Goal: Task Accomplishment & Management: Use online tool/utility

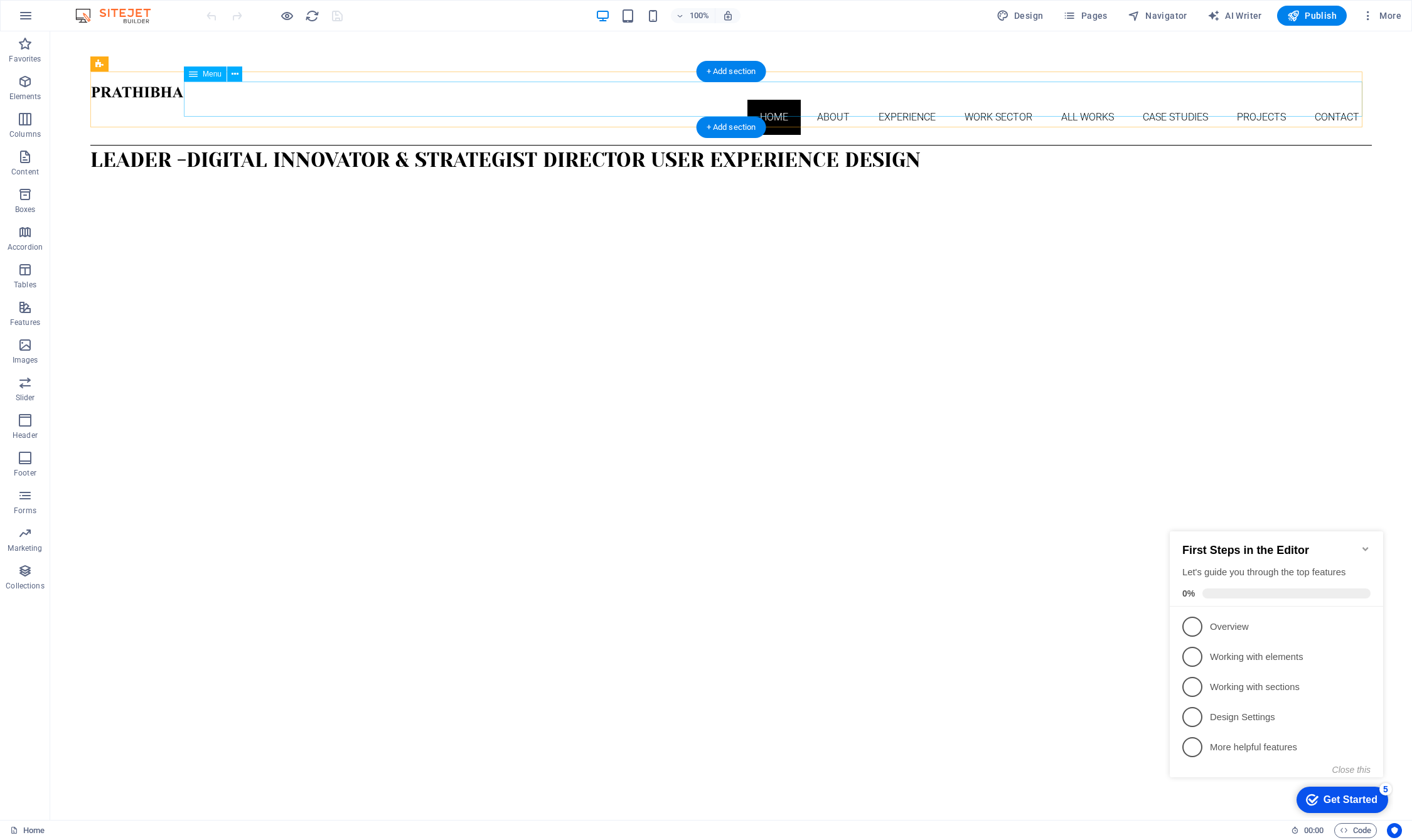
click at [896, 100] on nav "Home About Experience Work Sector All Works Case Studies Projects Contact" at bounding box center [732, 117] width 1282 height 35
click at [917, 796] on div "Get Started" at bounding box center [1351, 801] width 54 height 12
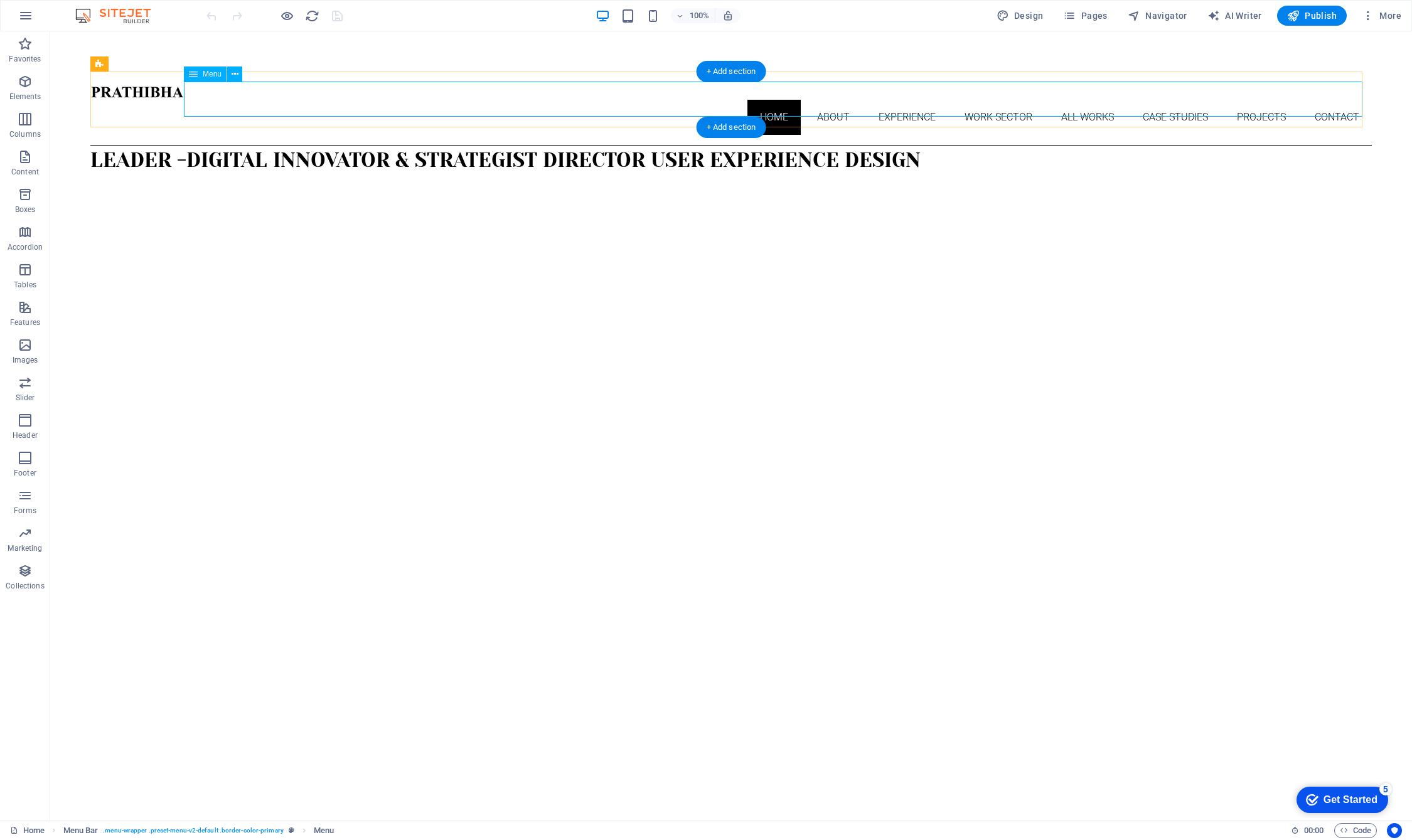
click at [896, 100] on nav "Home About Experience Work Sector All Works Case Studies Projects Contact" at bounding box center [732, 117] width 1282 height 35
click at [917, 100] on nav "Home About Experience Work Sector All Works Case Studies Projects Contact" at bounding box center [732, 117] width 1282 height 35
click at [824, 100] on nav "Home About Experience Work Sector All Works Case Studies Projects Contact" at bounding box center [732, 117] width 1282 height 35
click at [822, 100] on nav "Home About Experience Work Sector All Works Case Studies Projects Contact" at bounding box center [732, 117] width 1282 height 35
click at [917, 17] on span "Pages" at bounding box center [1085, 15] width 44 height 12
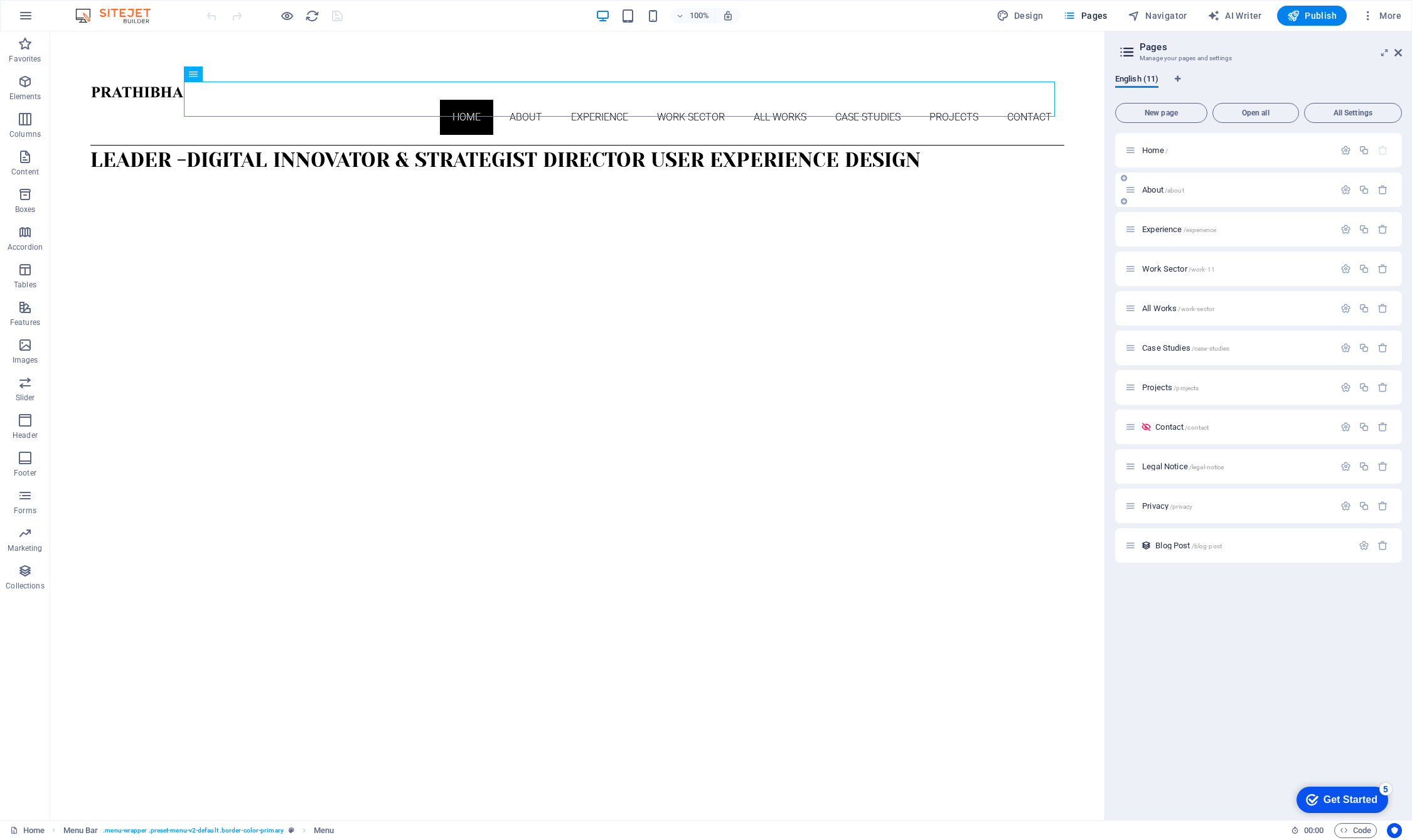
click at [917, 187] on span "About /about" at bounding box center [1163, 189] width 42 height 9
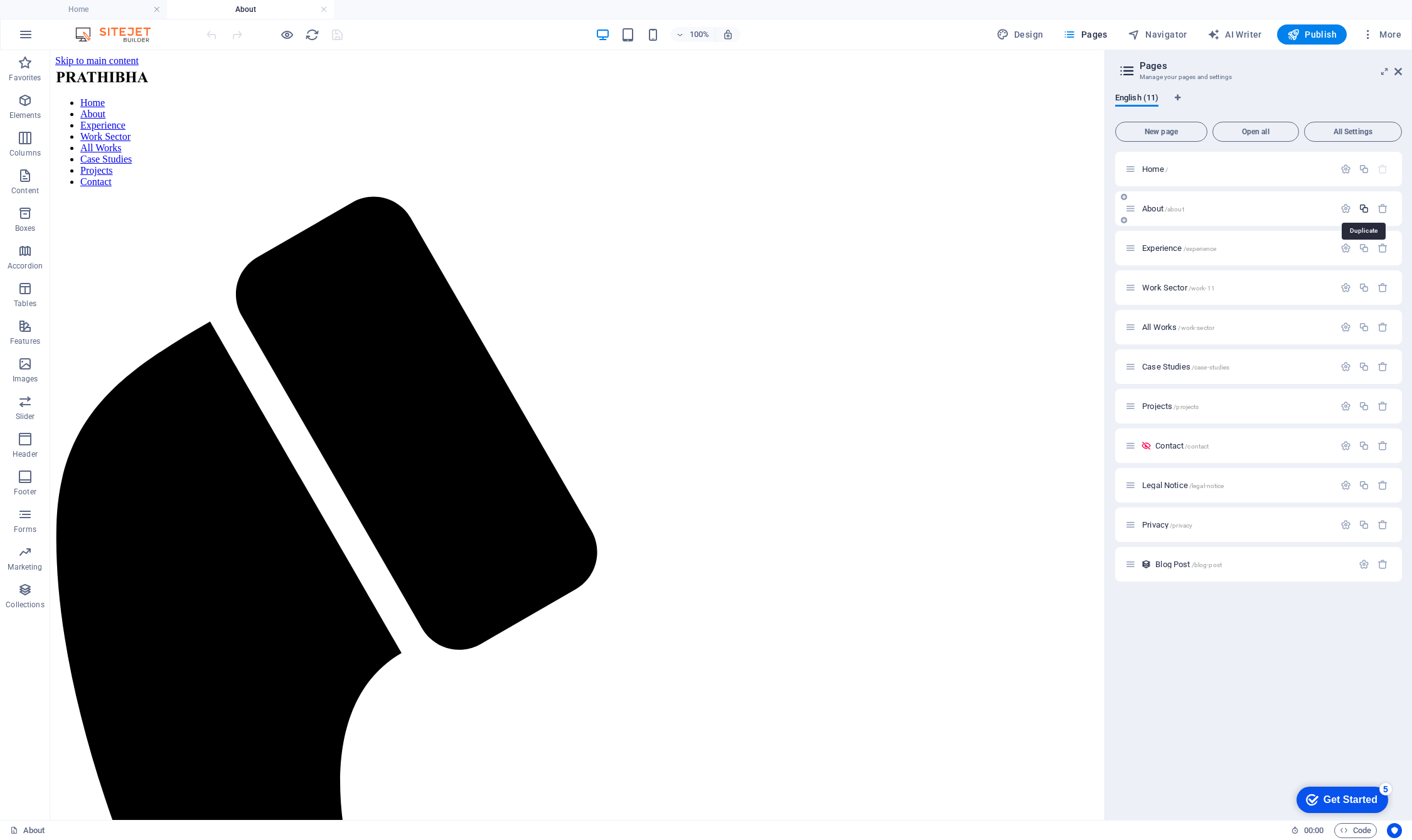
click at [917, 209] on icon "button" at bounding box center [1363, 208] width 11 height 11
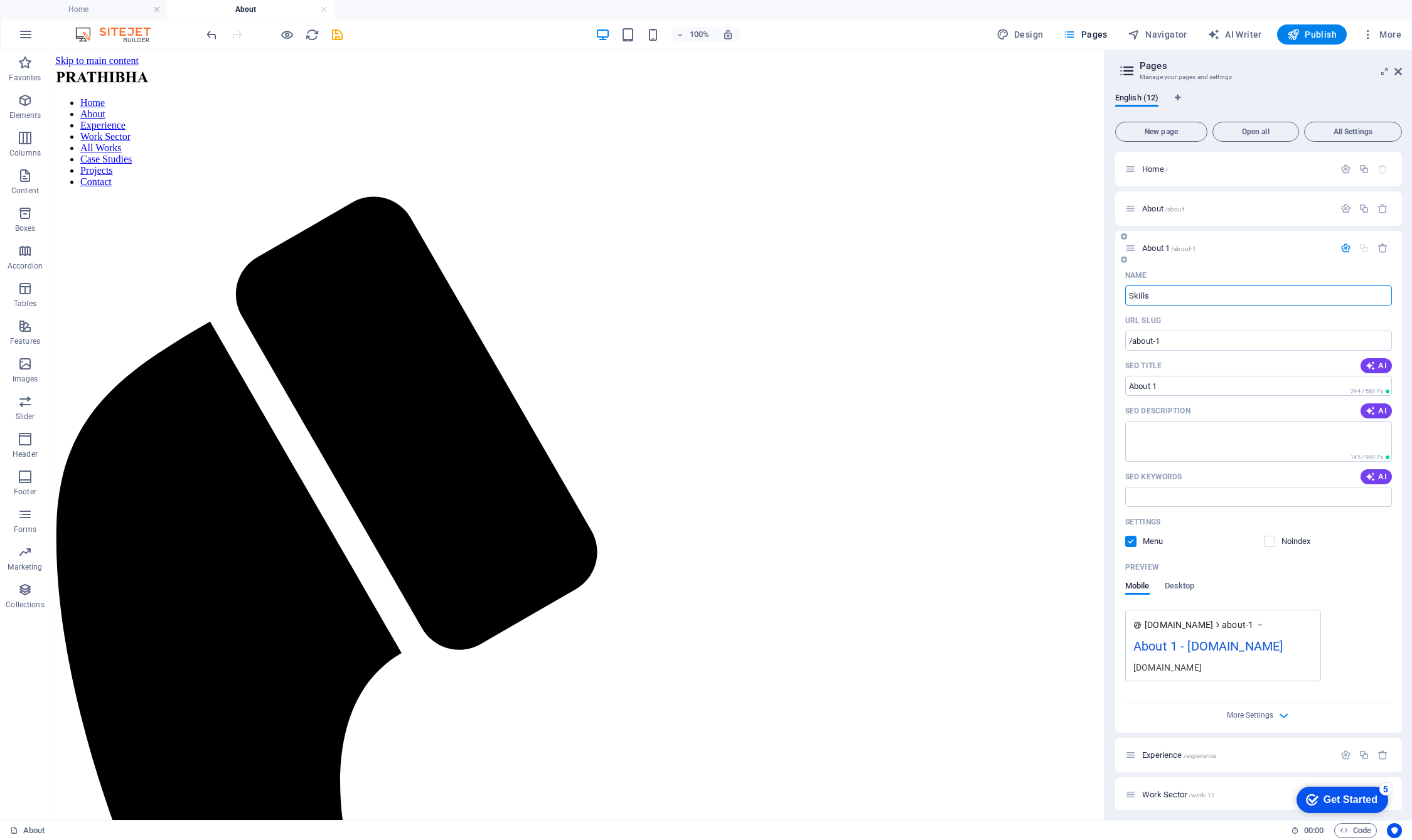
type input "Skills"
type input "/skills"
type input "Skills"
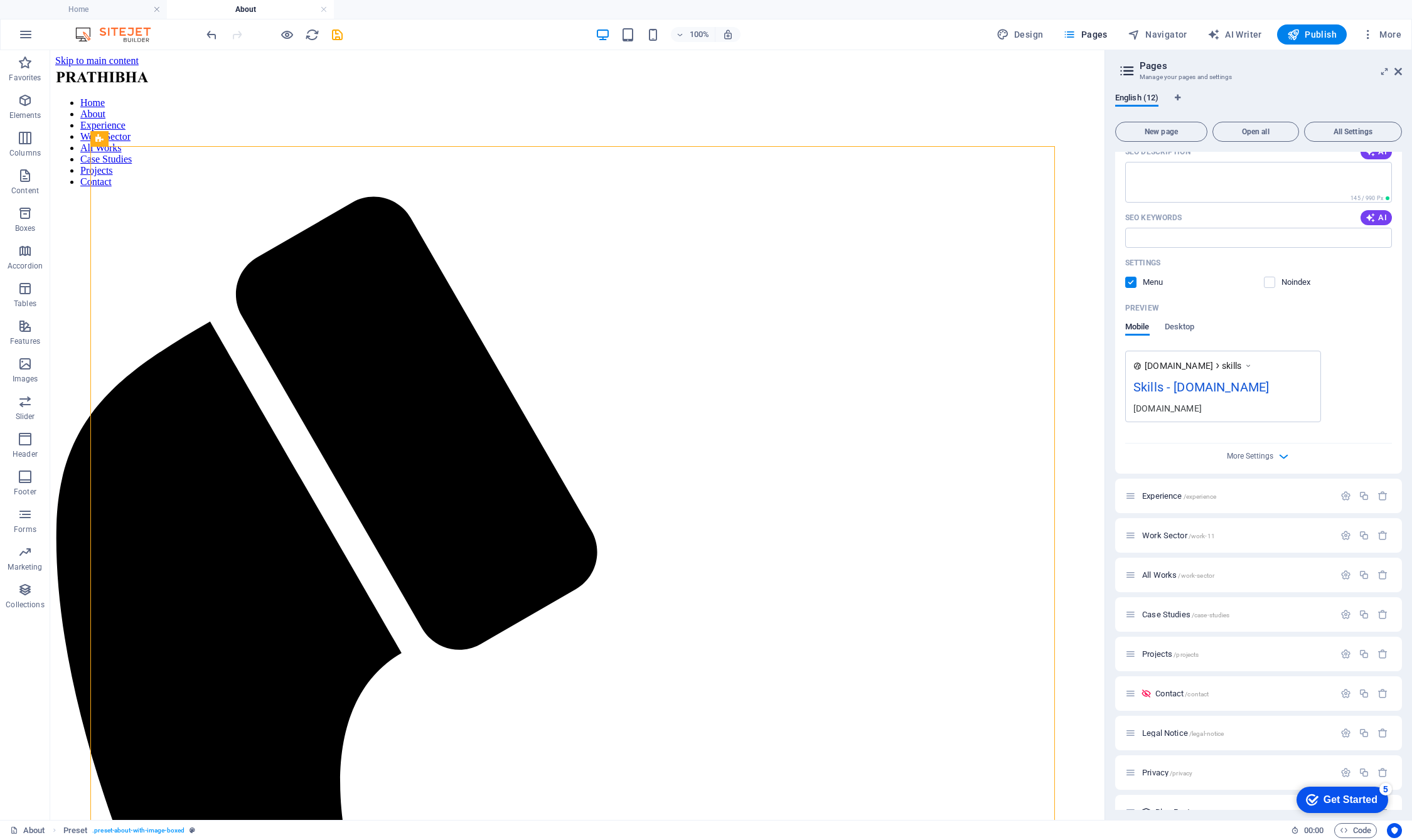
scroll to position [284, 0]
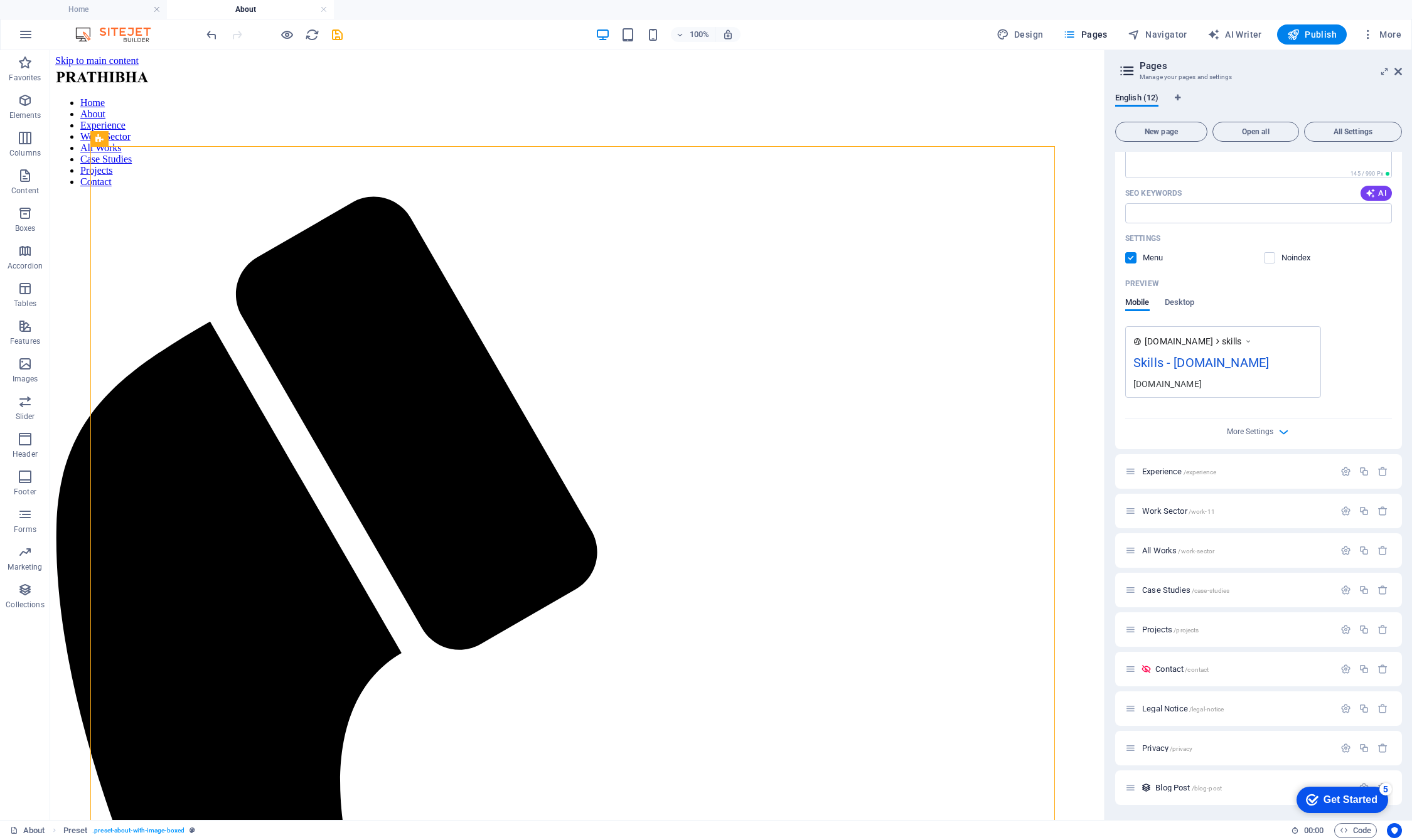
click at [459, 118] on nav "Home About Experience Work Sector All Works Case Studies Projects Contact" at bounding box center [577, 142] width 1044 height 90
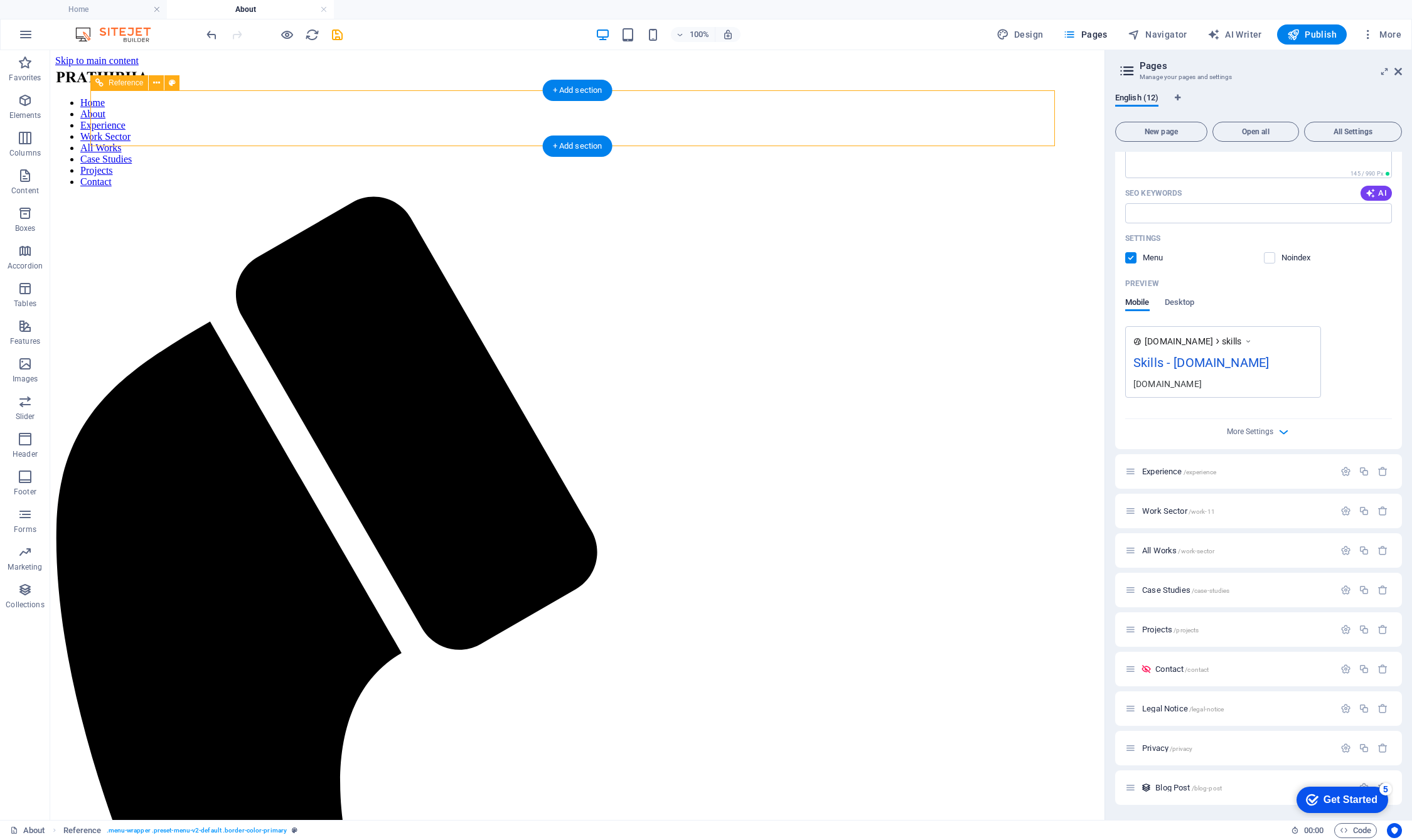
click at [499, 118] on nav "Home About Experience Work Sector All Works Case Studies Projects Contact" at bounding box center [577, 142] width 1044 height 90
click at [581, 118] on nav "Home About Experience Work Sector All Works Case Studies Projects Contact" at bounding box center [577, 142] width 1044 height 90
click at [131, 83] on span "Reference" at bounding box center [126, 82] width 35 height 7
click at [153, 81] on icon at bounding box center [156, 83] width 7 height 13
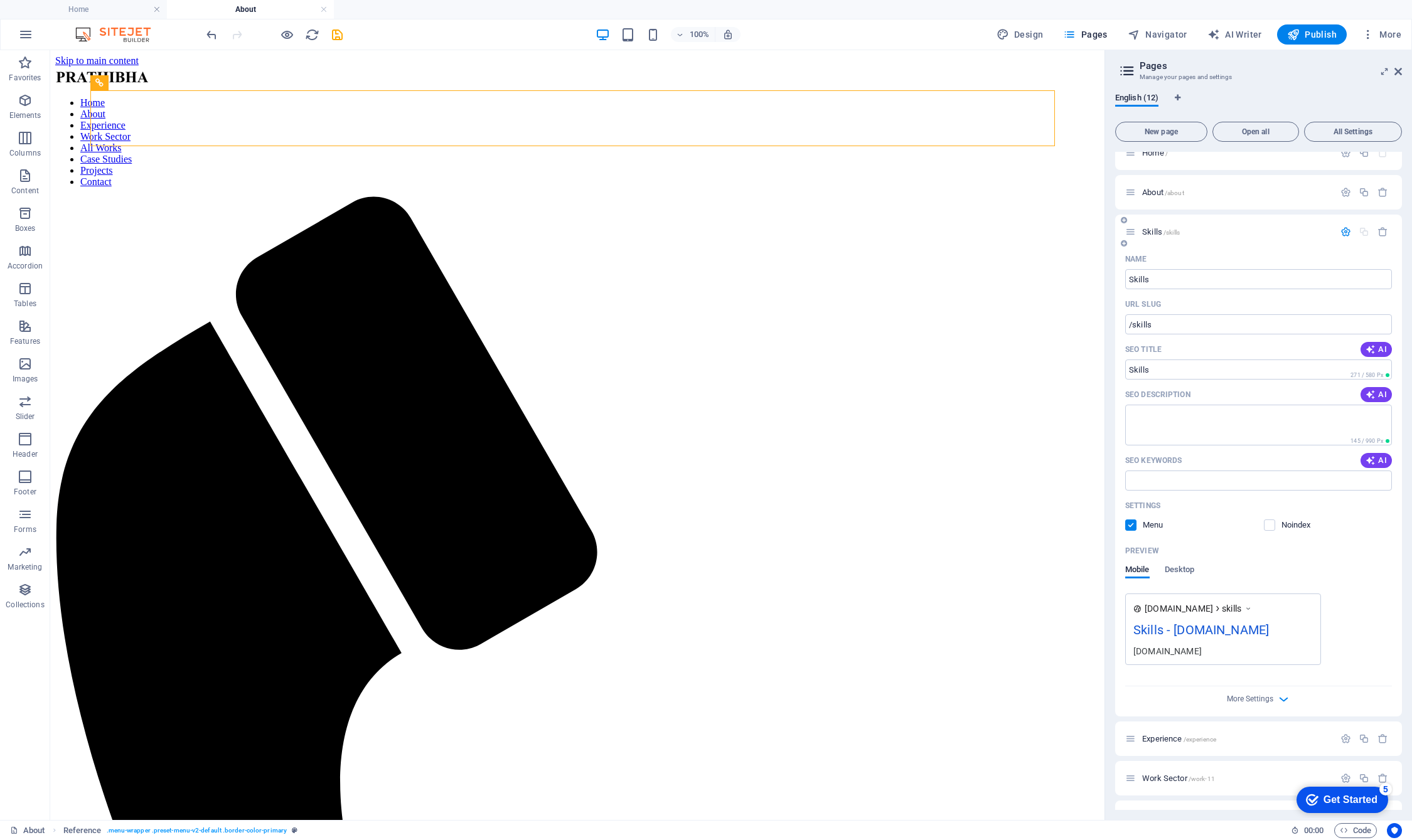
scroll to position [0, 0]
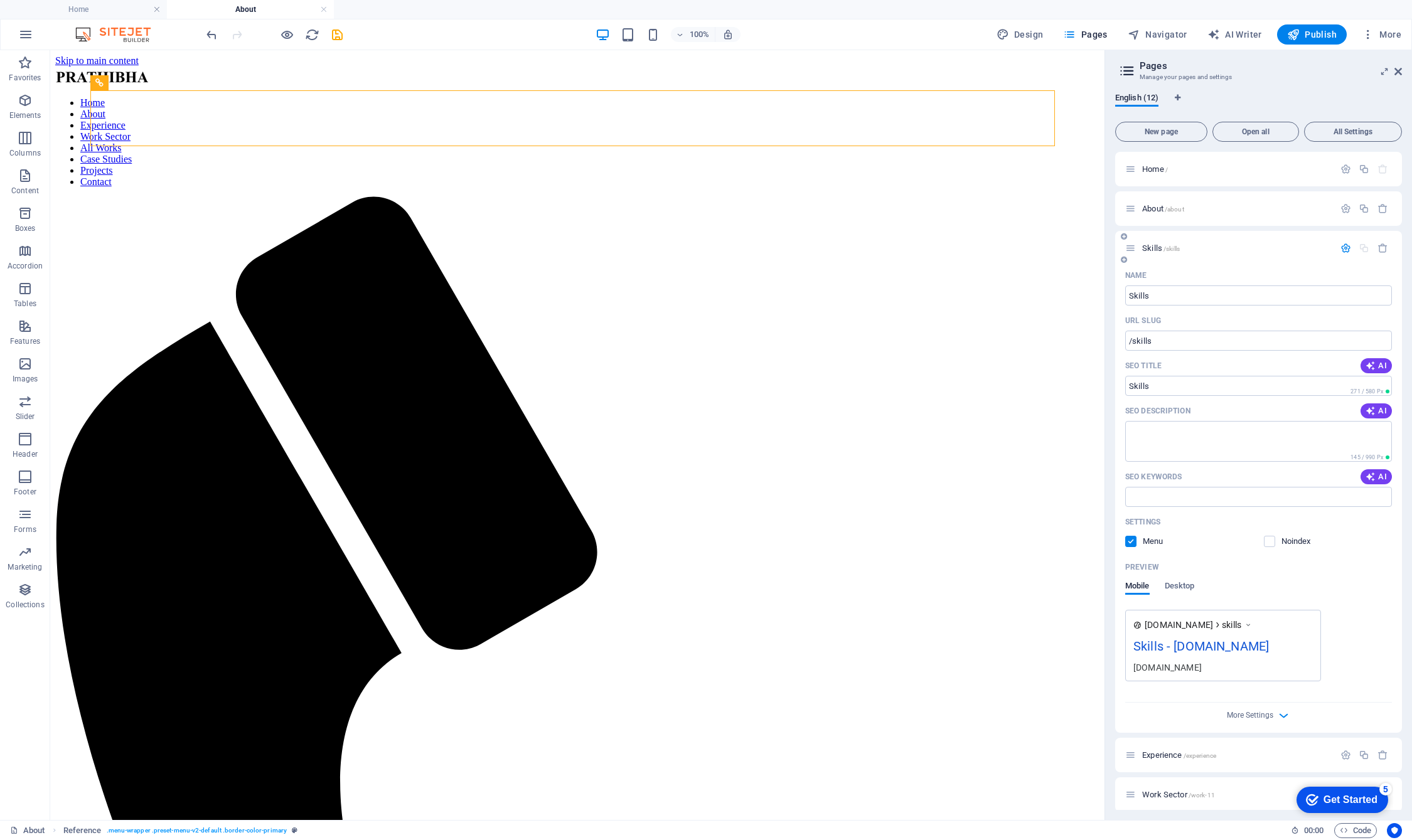
click at [917, 248] on icon at bounding box center [1131, 248] width 11 height 11
click at [335, 39] on icon "save" at bounding box center [337, 35] width 15 height 15
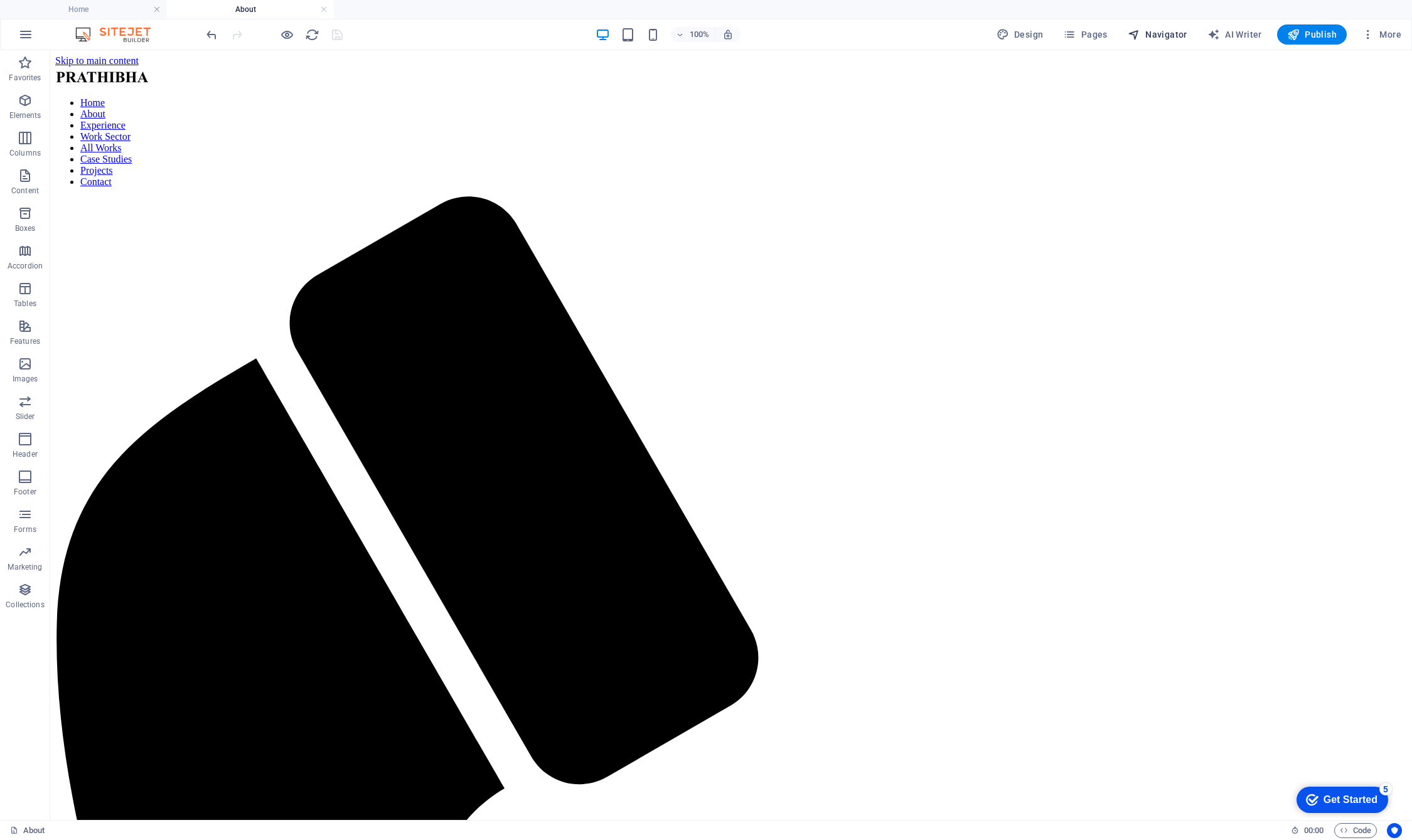
click at [917, 35] on span "Navigator" at bounding box center [1158, 34] width 59 height 12
select select "13790931-en"
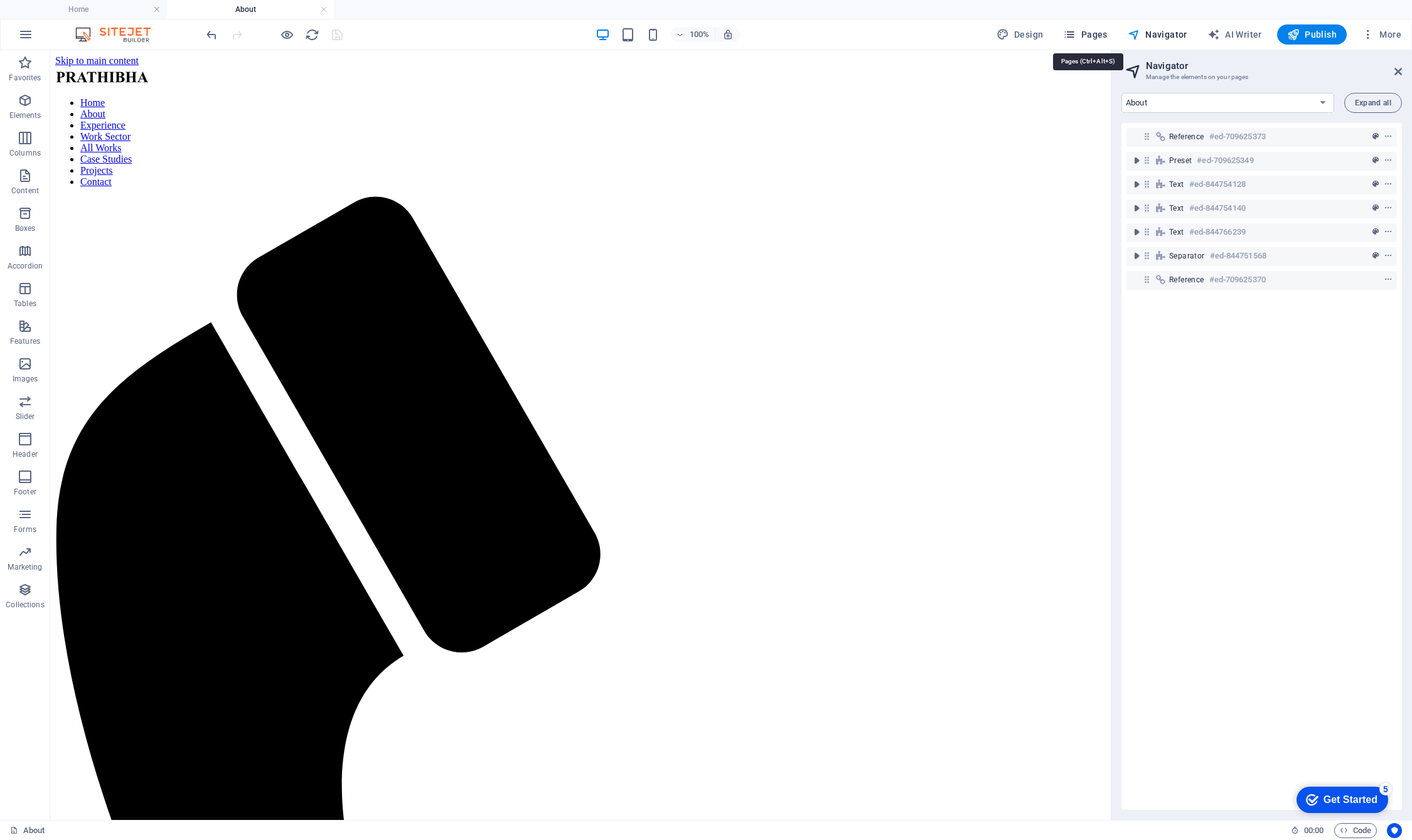
click at [917, 34] on span "Pages" at bounding box center [1085, 34] width 44 height 12
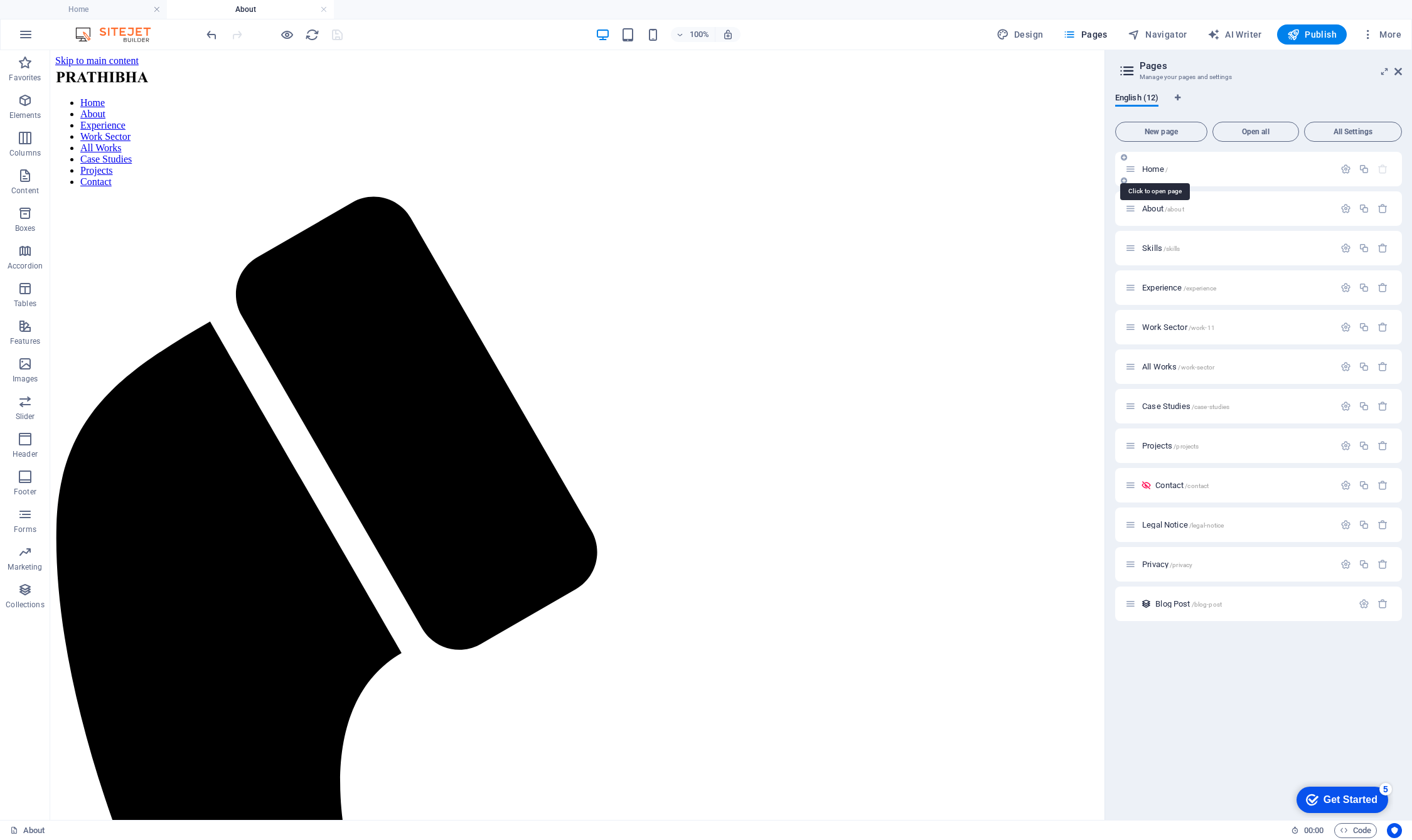
click at [917, 170] on span "Home /" at bounding box center [1154, 169] width 26 height 9
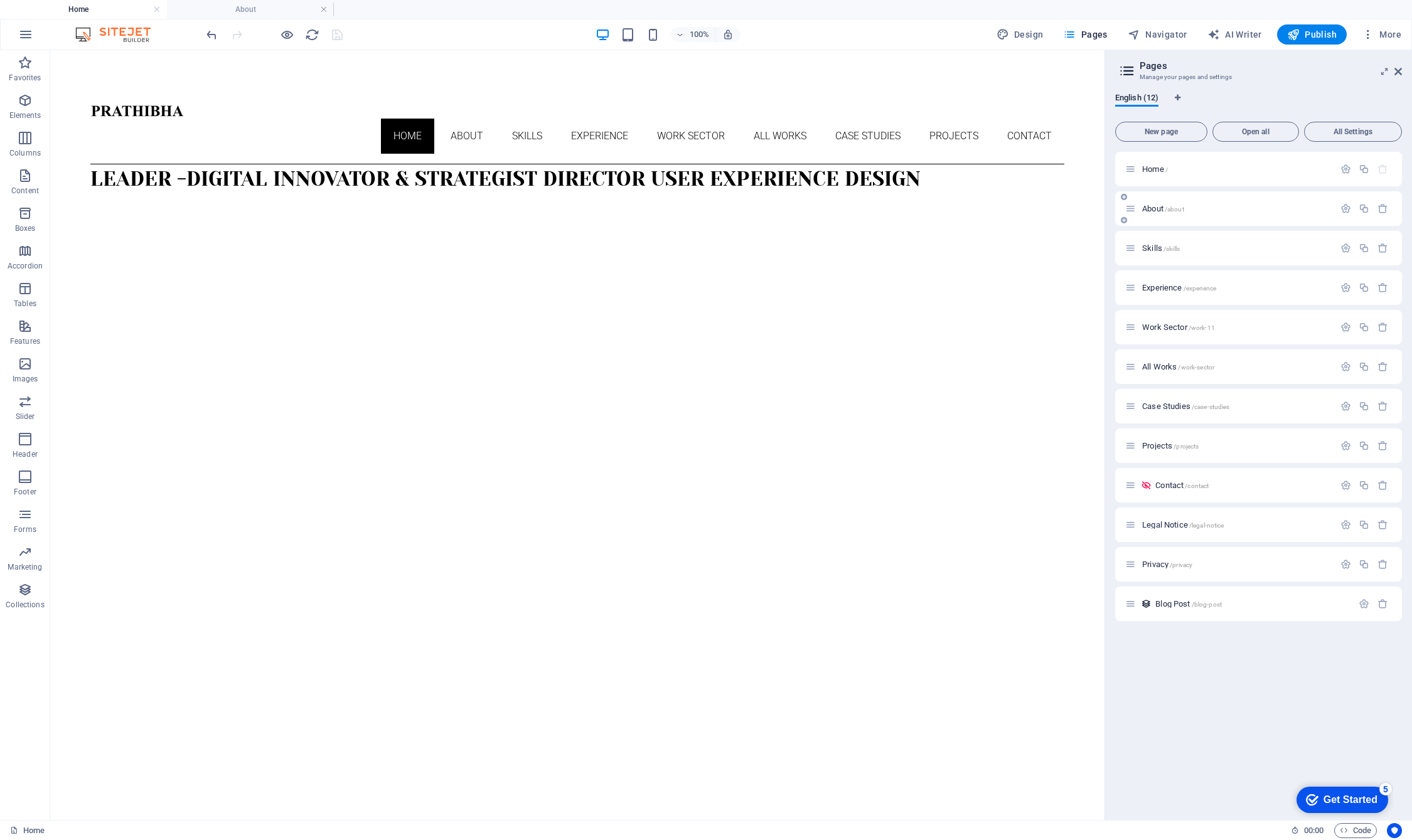
click at [917, 207] on span "About /about" at bounding box center [1163, 208] width 42 height 9
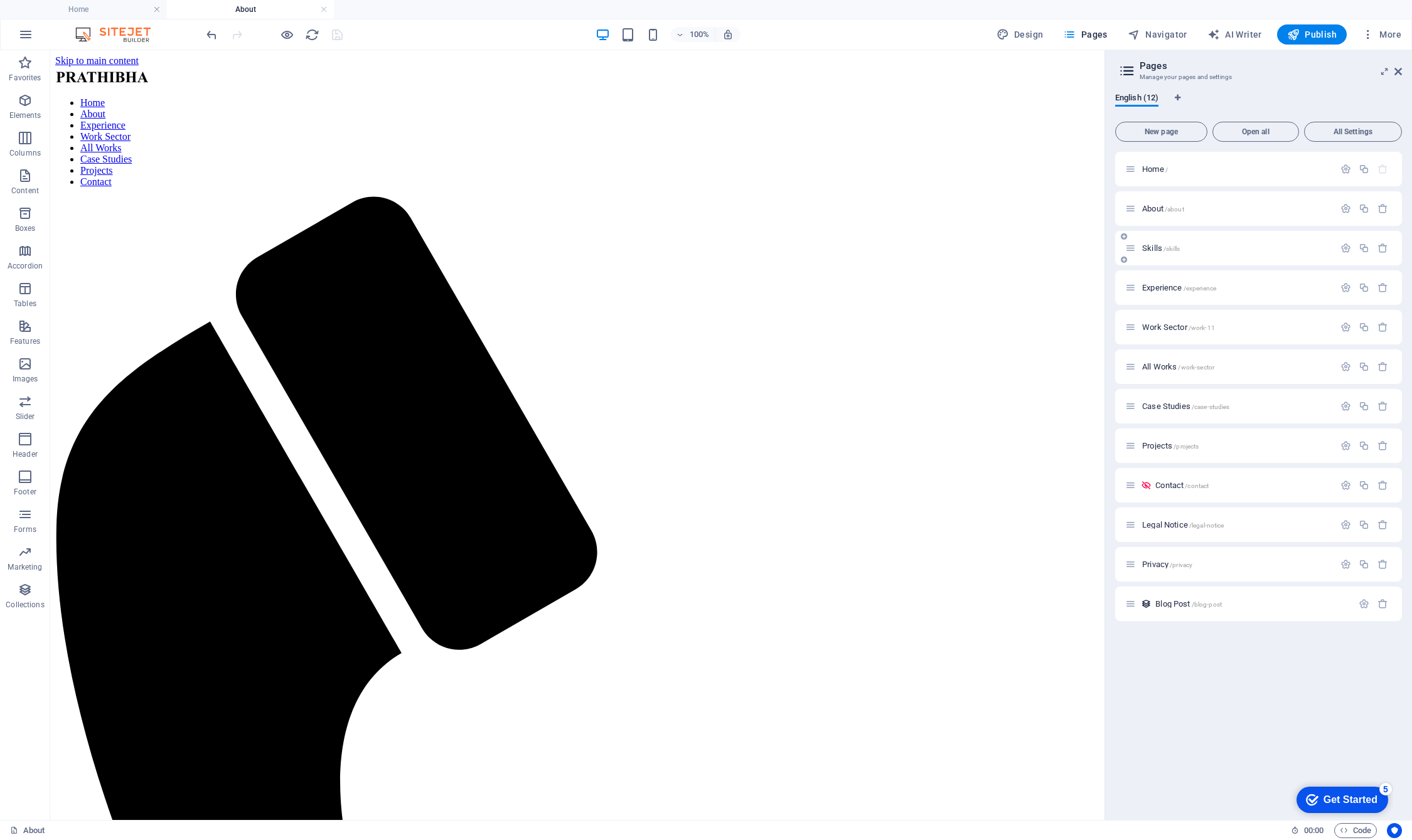
click at [917, 242] on div "Skills /skills" at bounding box center [1230, 248] width 209 height 15
click at [917, 248] on span "Skills /skills" at bounding box center [1161, 248] width 38 height 9
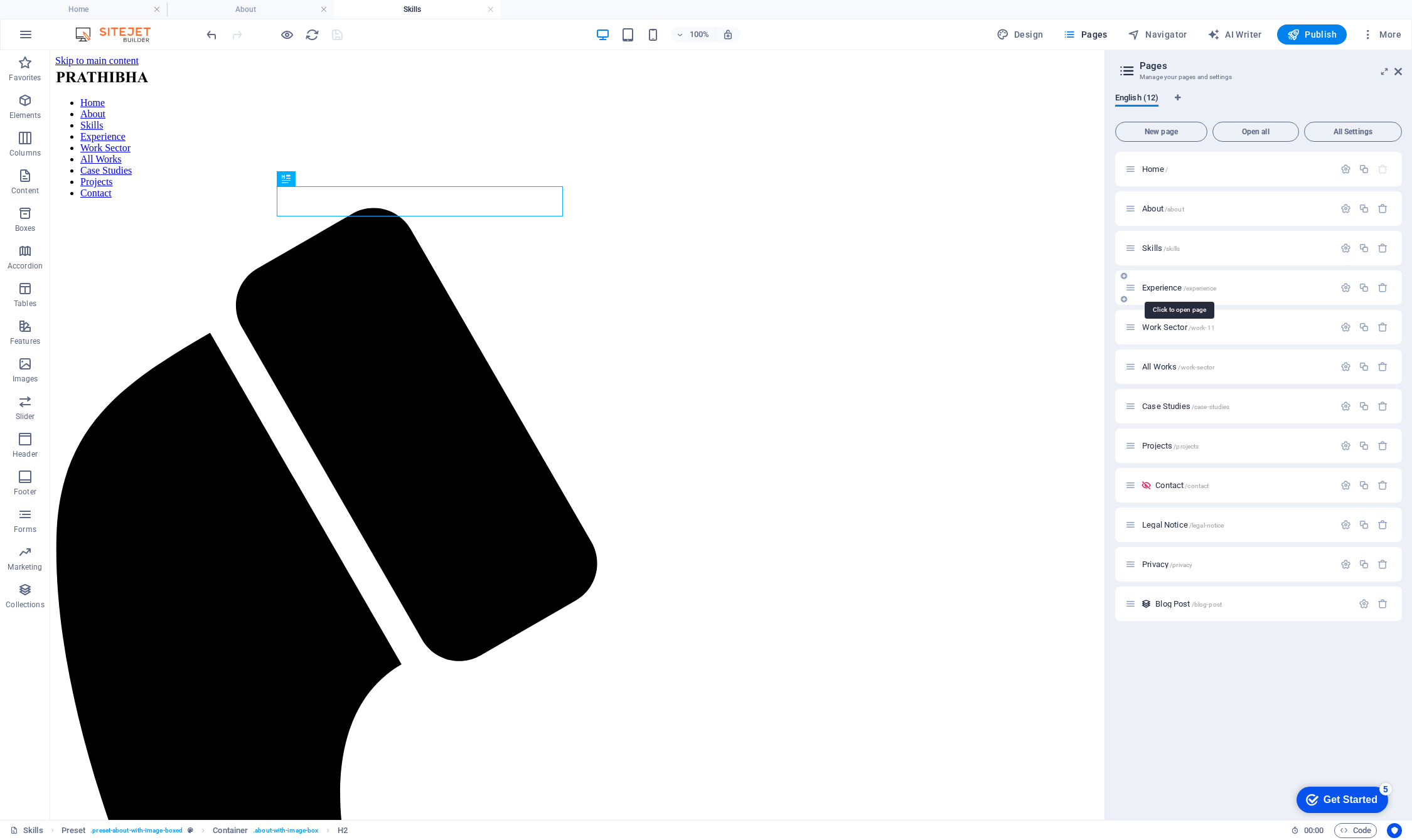
click at [917, 286] on span "Experience /experience" at bounding box center [1179, 287] width 74 height 9
click at [917, 327] on span "Work Sector /work-11" at bounding box center [1178, 327] width 72 height 9
click at [917, 369] on span "All Works /work-sector" at bounding box center [1178, 366] width 72 height 9
click at [917, 411] on div "Case Studies /case-studies" at bounding box center [1230, 406] width 209 height 15
click at [917, 447] on span "Projects /projects" at bounding box center [1170, 445] width 57 height 9
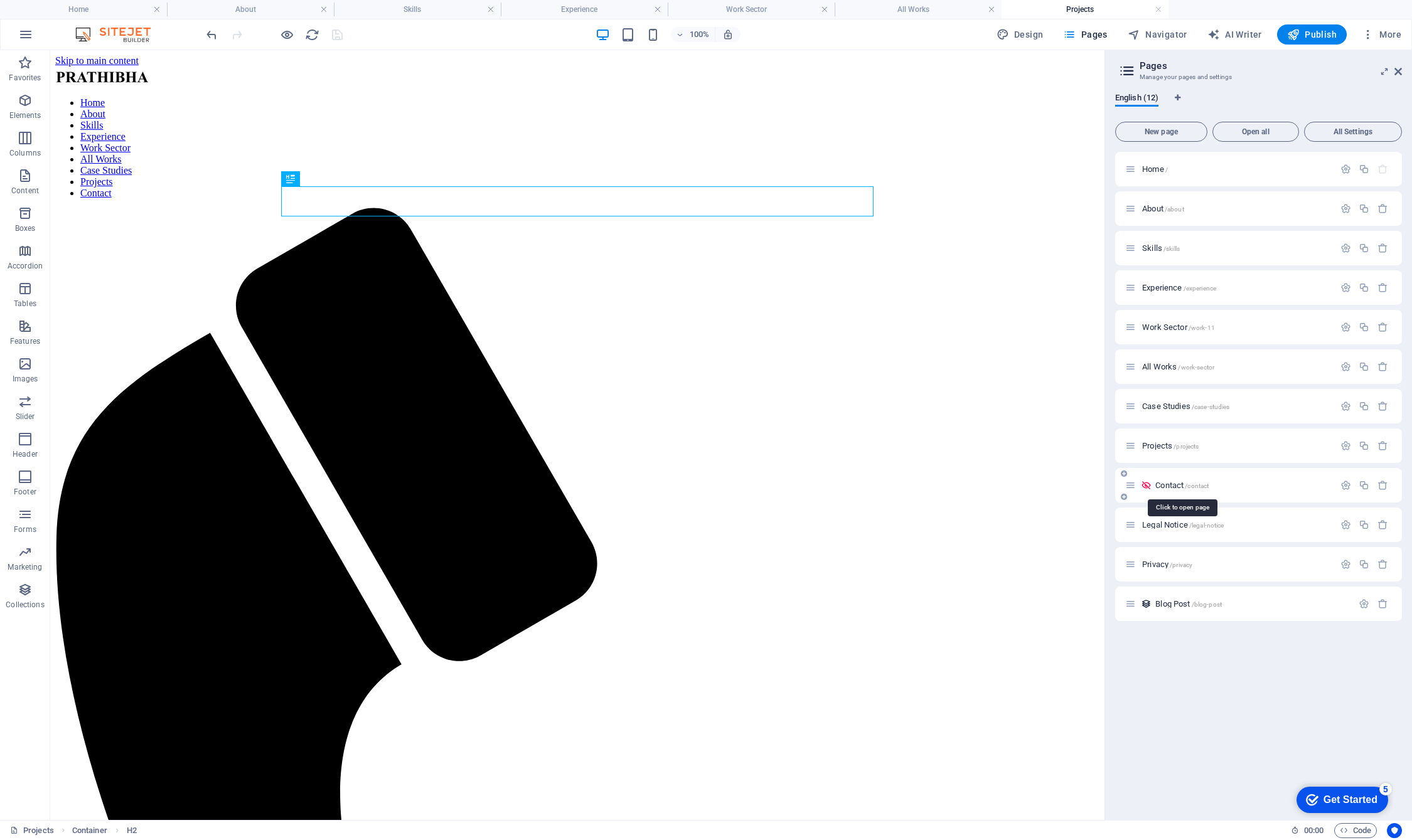
click at [917, 485] on span "Contact /contact" at bounding box center [1182, 485] width 53 height 9
click at [917, 485] on icon at bounding box center [1146, 485] width 11 height 11
drag, startPoint x: 1145, startPoint y: 485, endPoint x: 327, endPoint y: 49, distance: 926.9
click at [327, 49] on div "100% Design Pages Navigator AI Writer Publish More" at bounding box center [706, 35] width 1411 height 30
drag, startPoint x: 287, startPoint y: 35, endPoint x: 290, endPoint y: 63, distance: 28.2
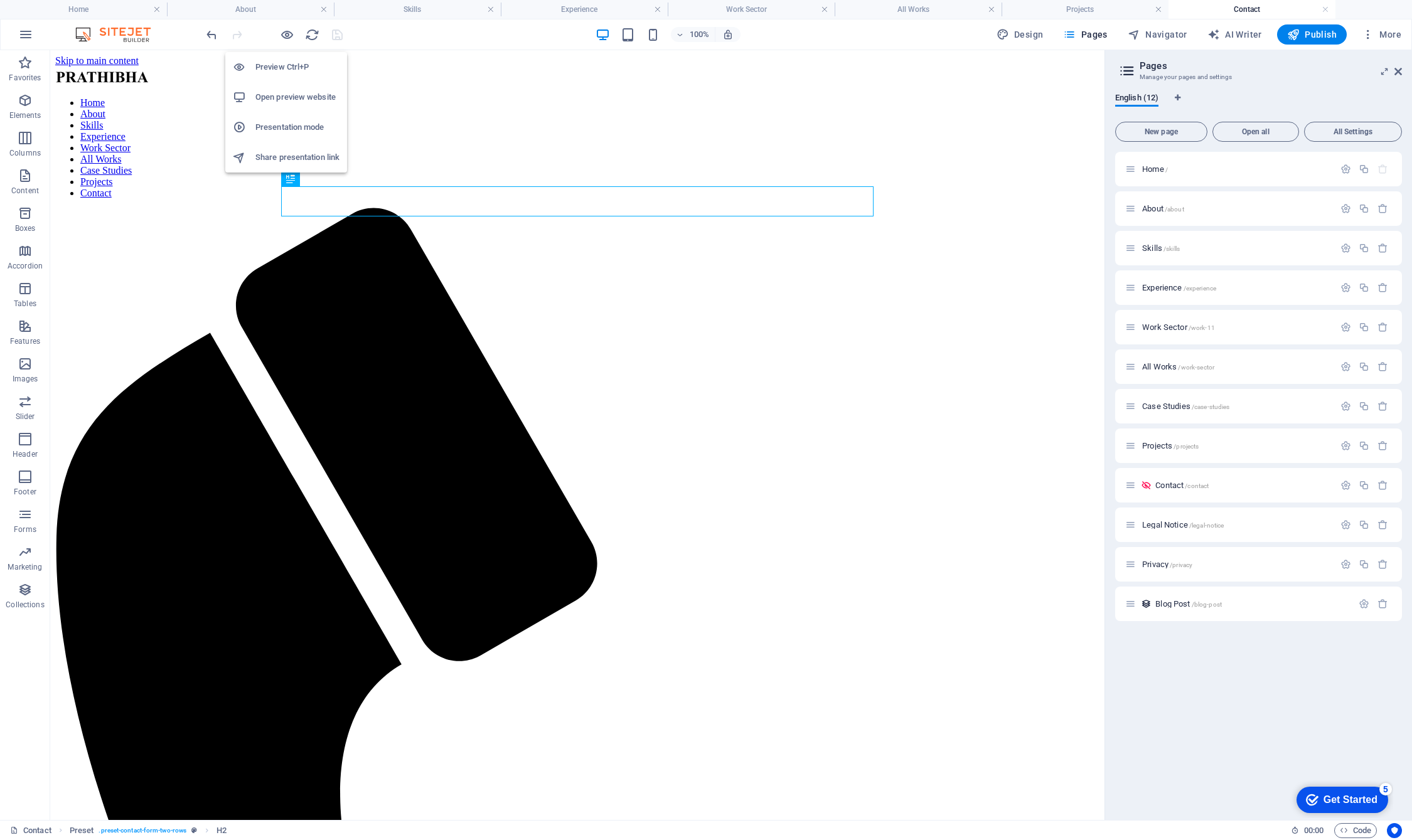
click at [290, 63] on body "[DOMAIN_NAME] Home About Skills Experience Work Sector All Works Projects Conta…" at bounding box center [706, 420] width 1412 height 840
click at [284, 66] on h6 "Preview Ctrl+P" at bounding box center [297, 67] width 84 height 15
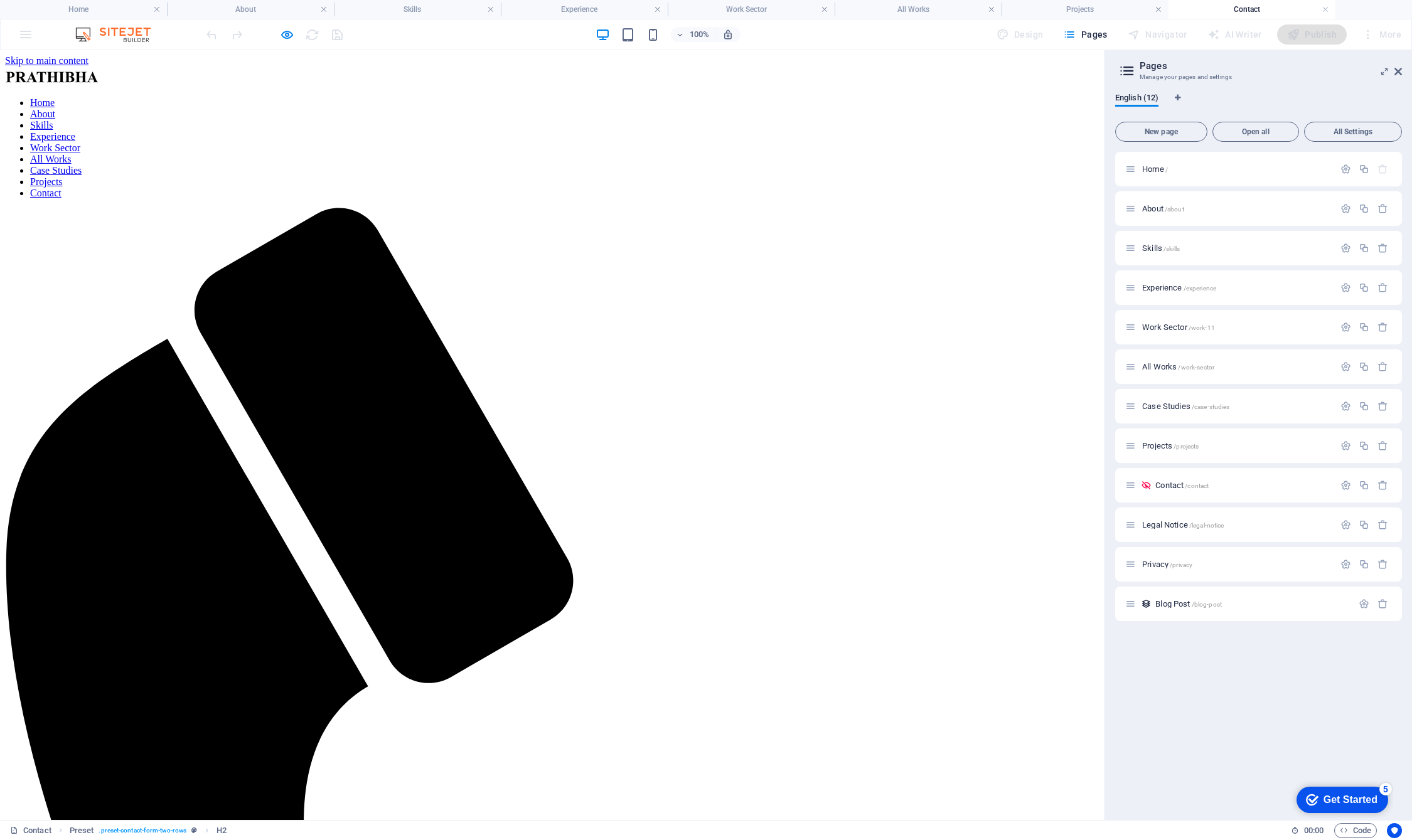
click at [53, 120] on link "Skills" at bounding box center [41, 125] width 22 height 11
click at [917, 249] on span "Skills /skills" at bounding box center [1161, 248] width 38 height 9
click at [917, 244] on div "Skills /skills" at bounding box center [1237, 248] width 196 height 8
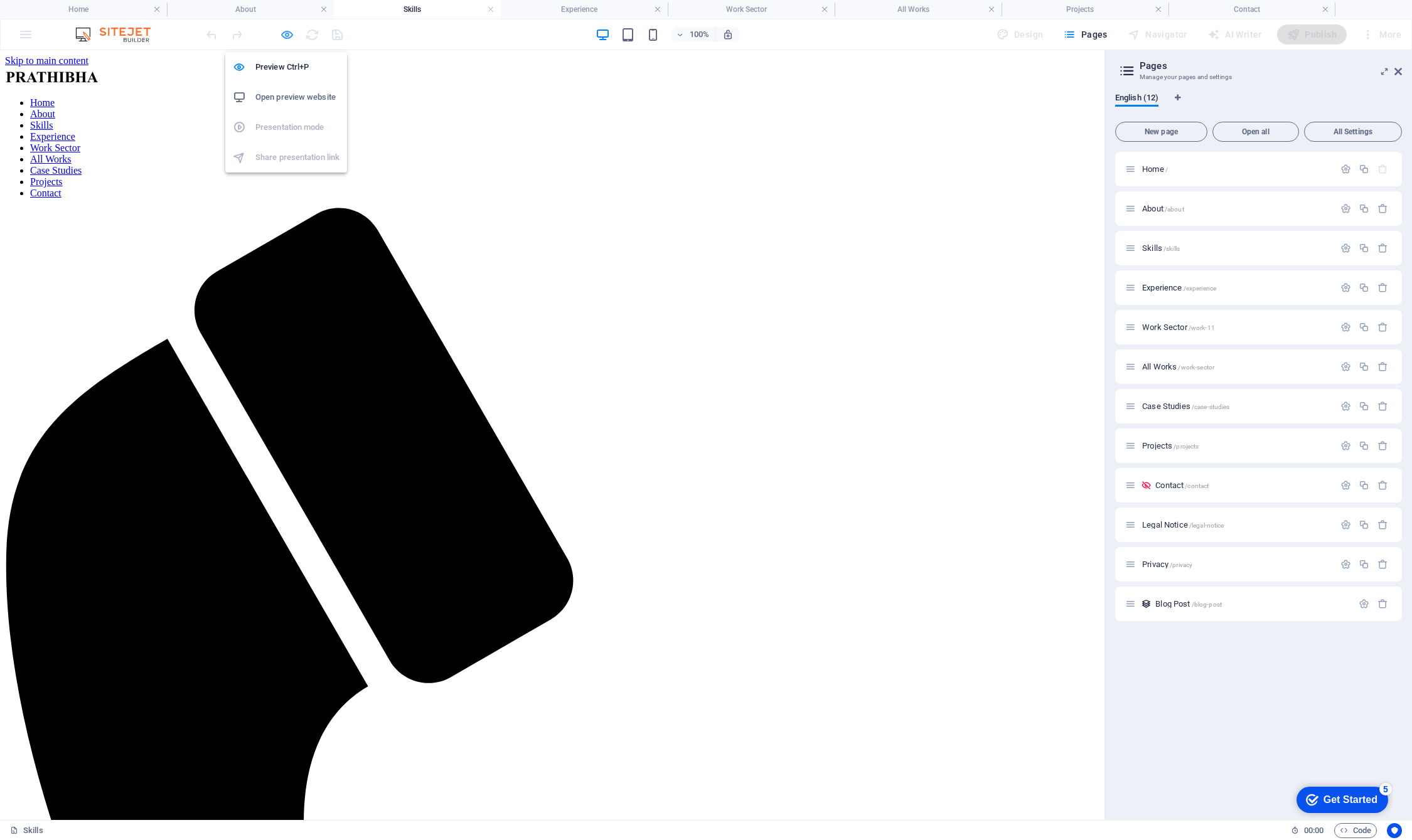
click at [287, 34] on icon "button" at bounding box center [287, 35] width 15 height 15
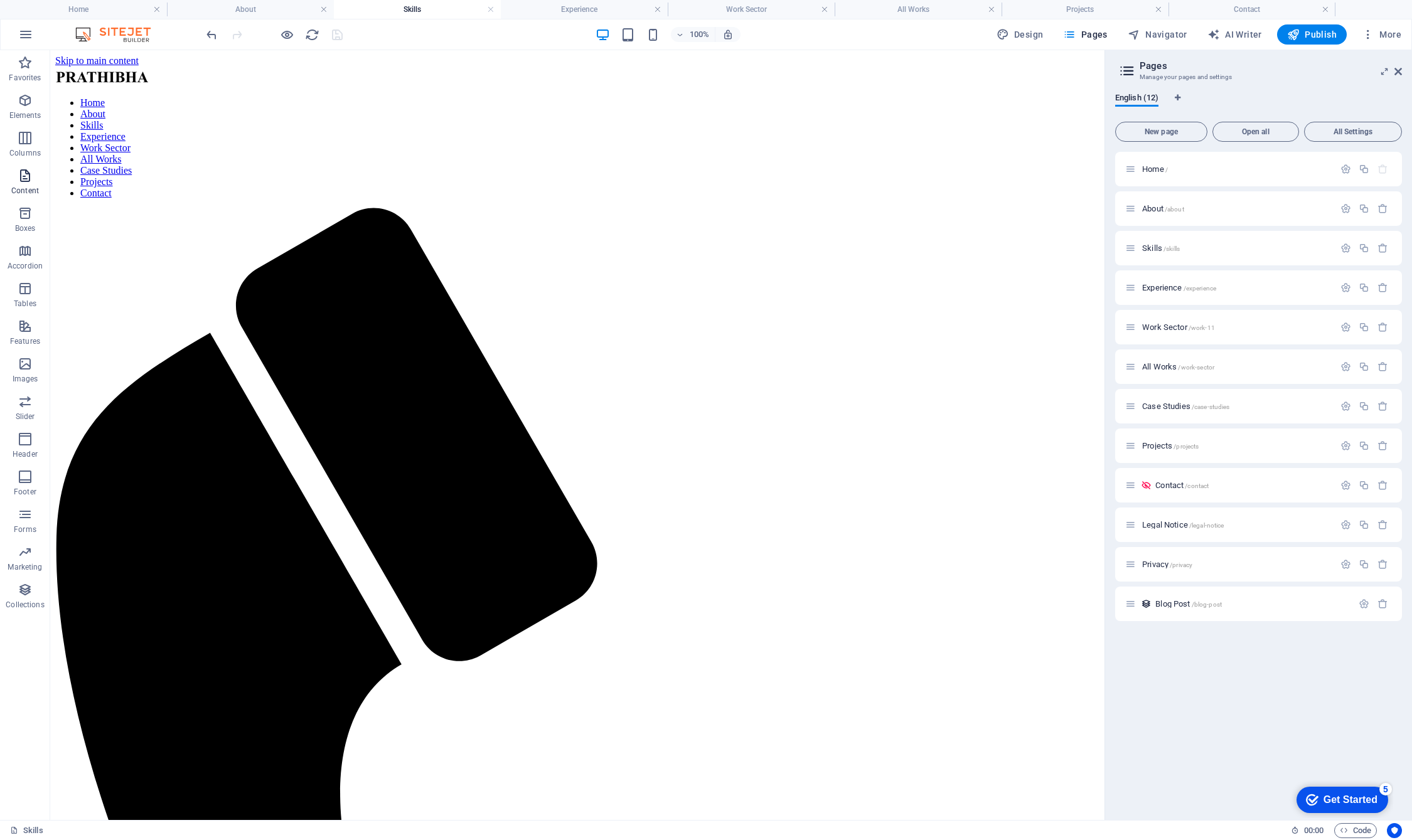
click at [24, 182] on icon "button" at bounding box center [25, 175] width 15 height 15
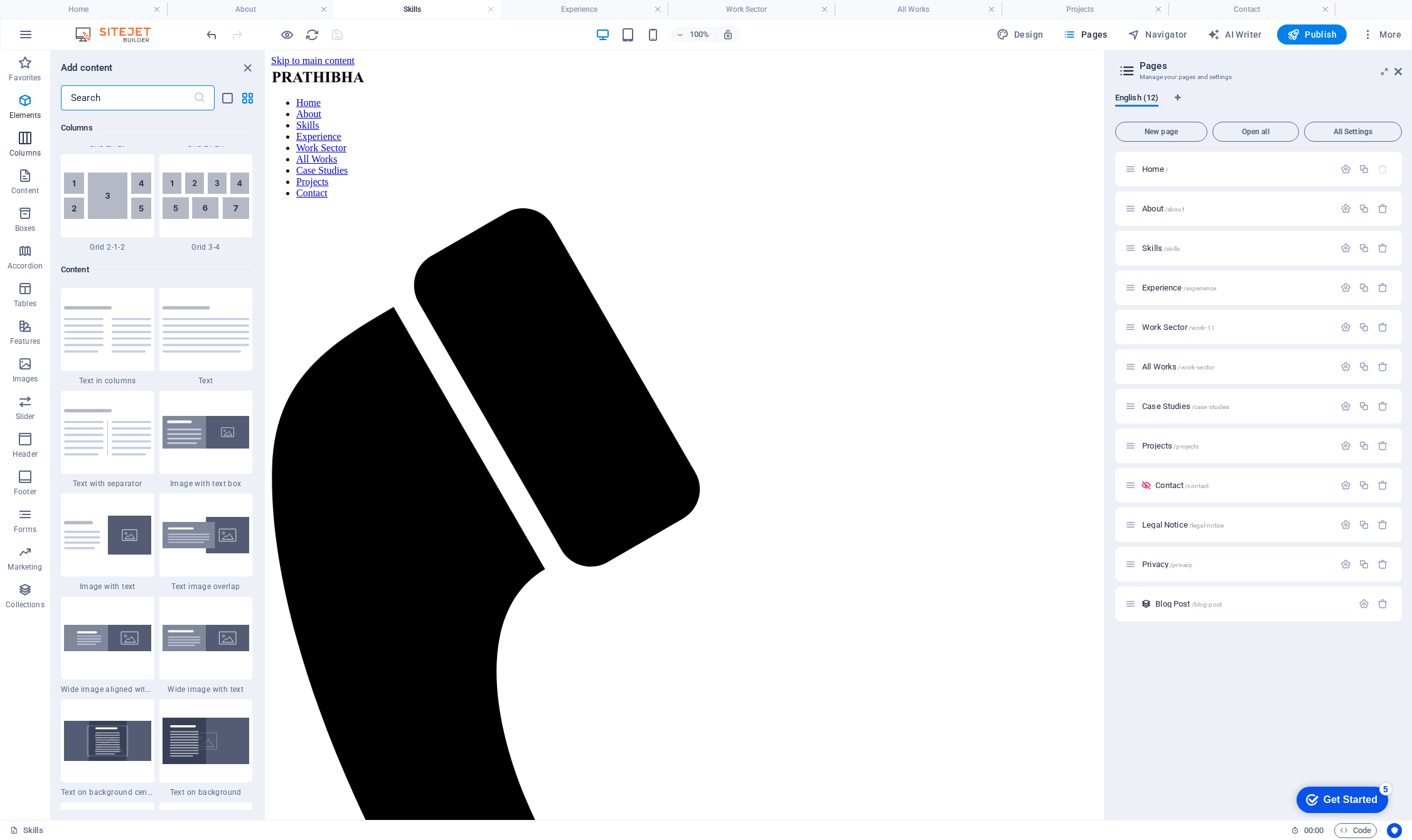
scroll to position [2196, 0]
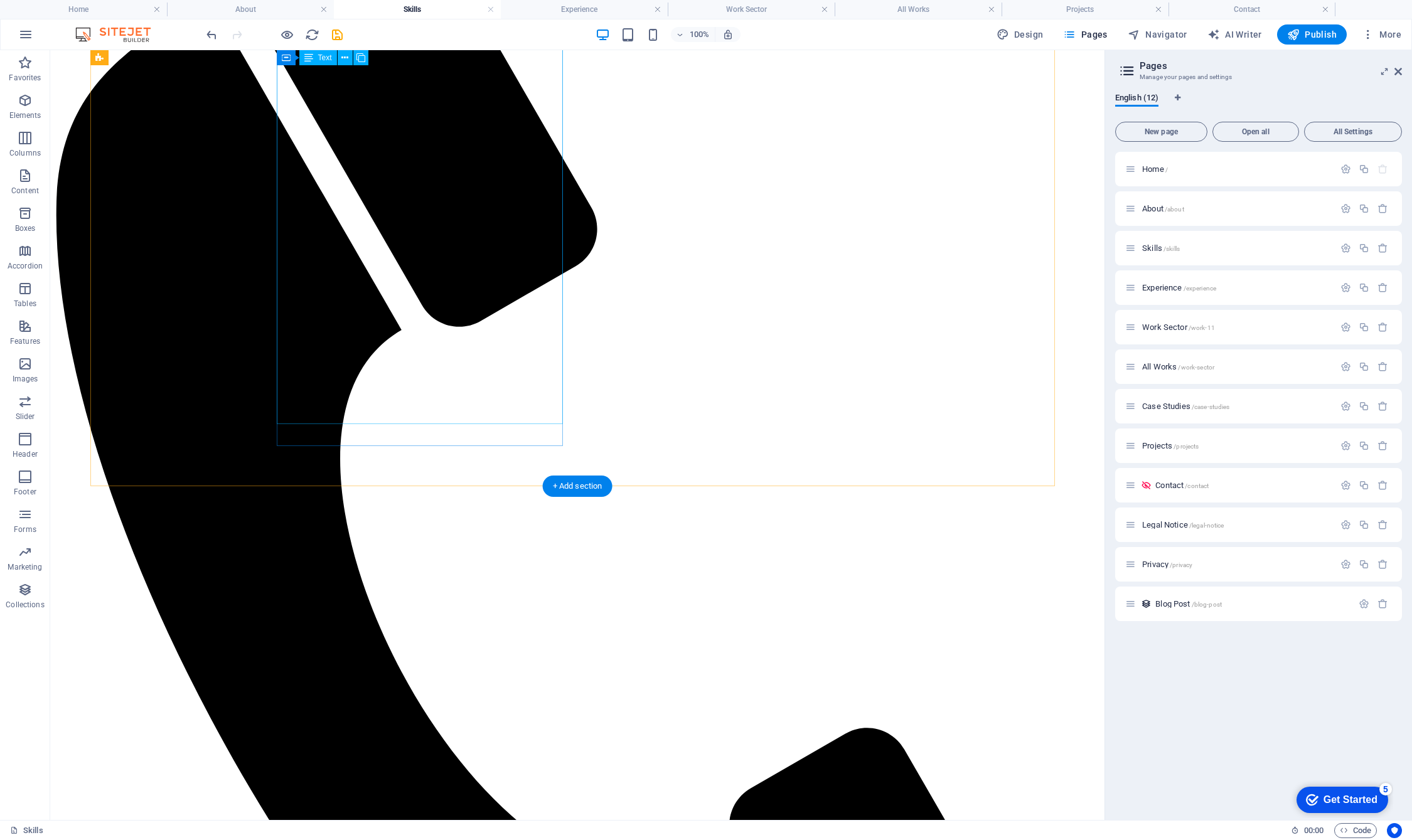
scroll to position [0, 0]
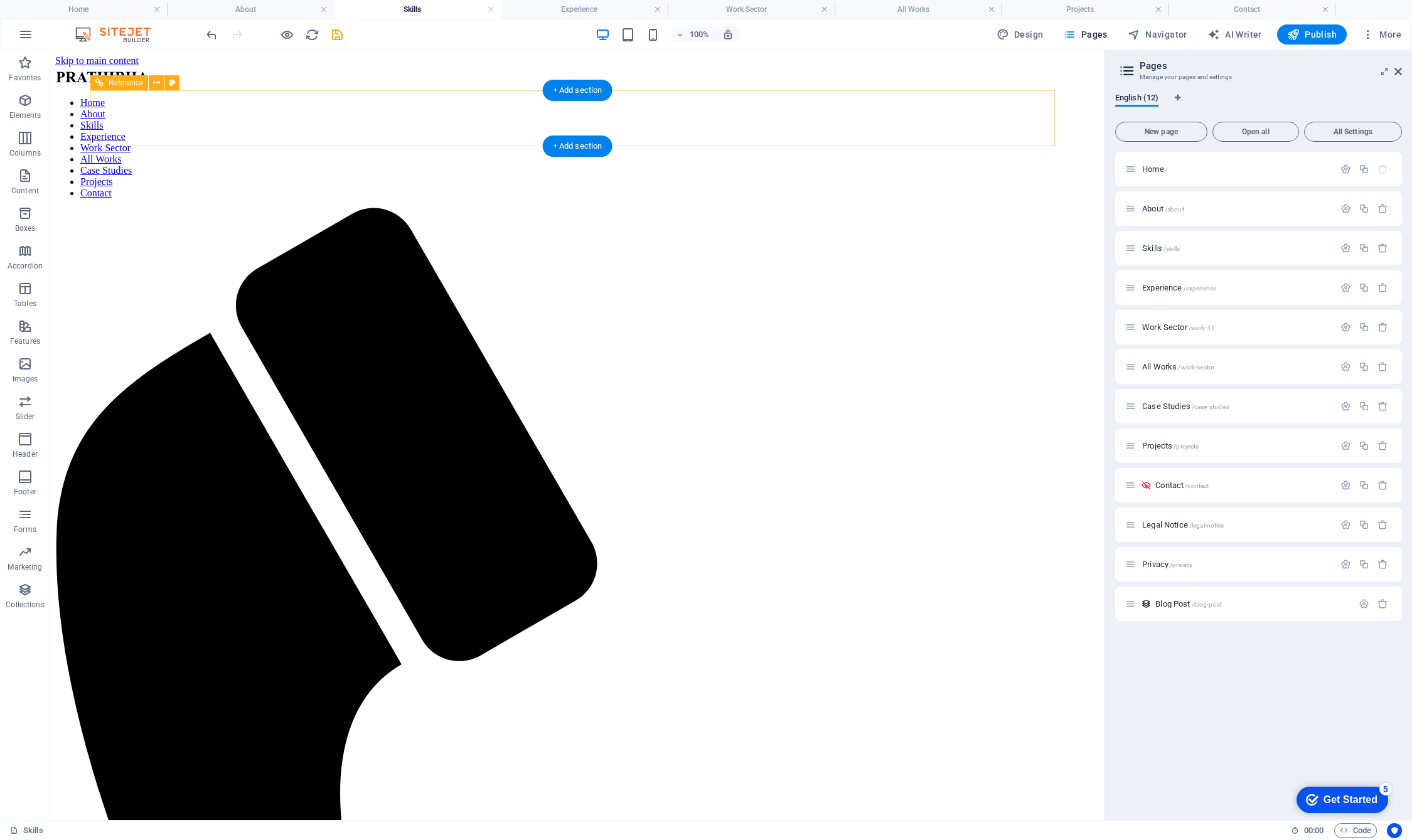
click at [451, 118] on nav "Home About Skills Experience Work Sector All Works Case Studies Projects Contact" at bounding box center [577, 148] width 1044 height 102
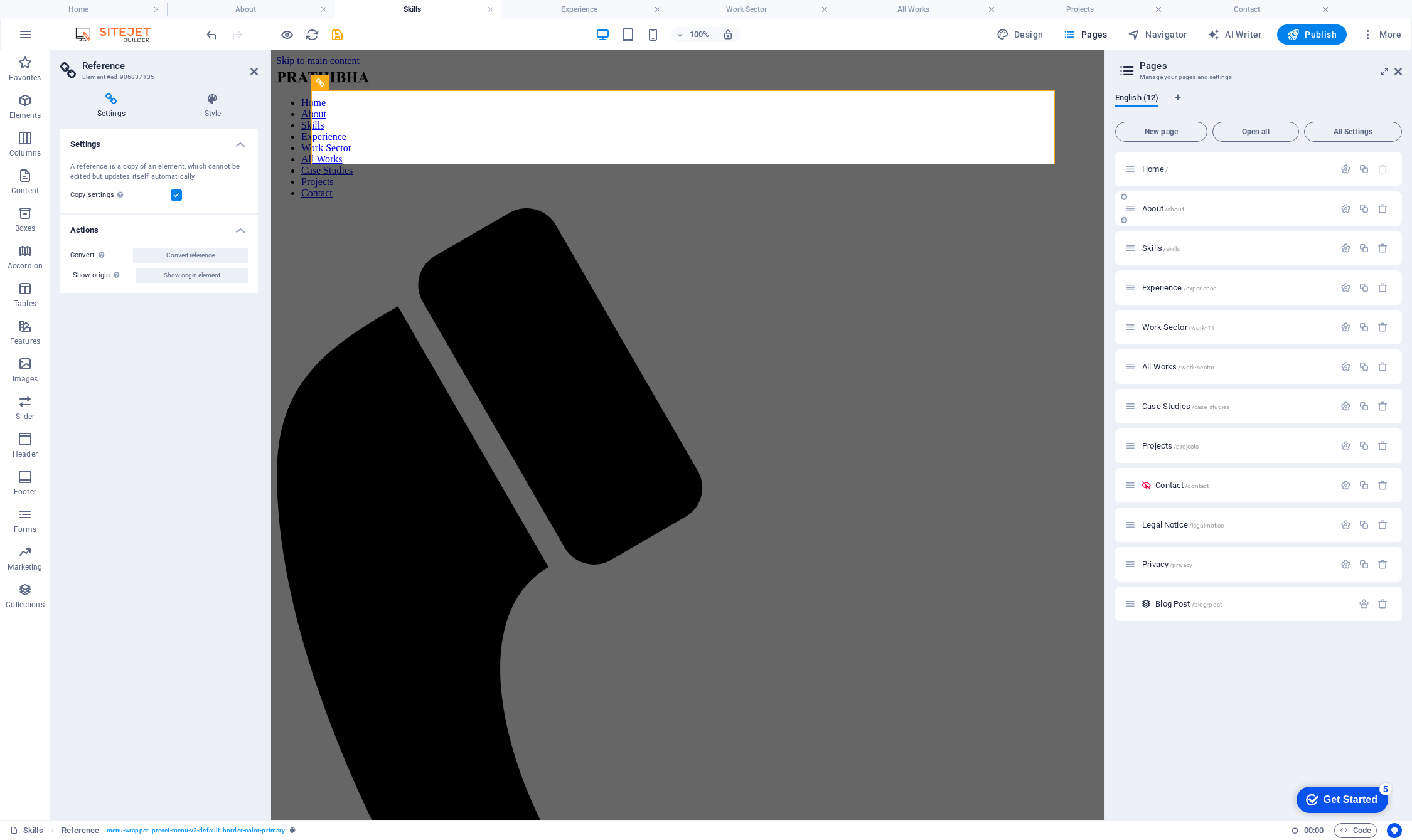
click at [917, 207] on span "About /about" at bounding box center [1163, 208] width 42 height 9
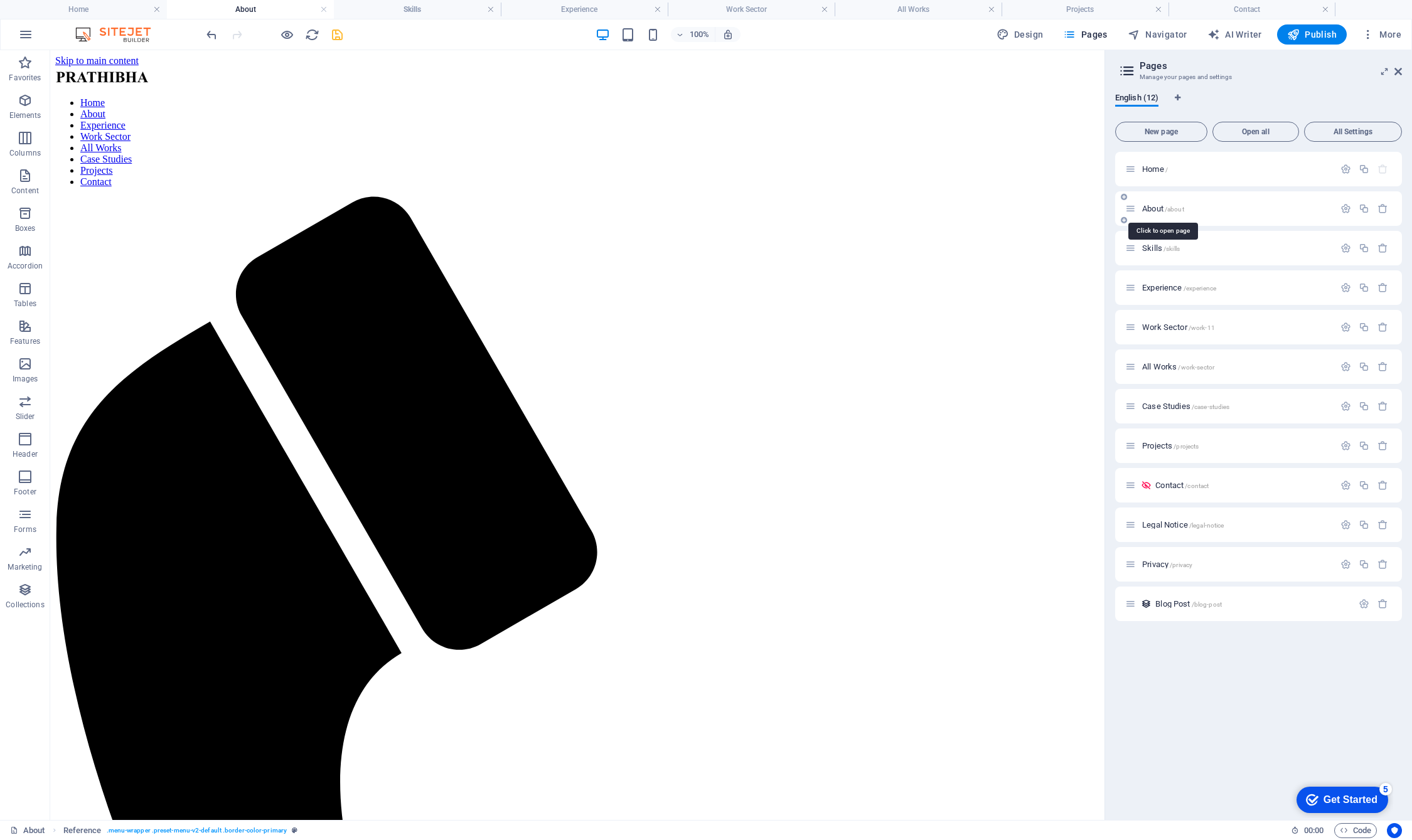
click at [917, 207] on span "About /about" at bounding box center [1163, 208] width 42 height 9
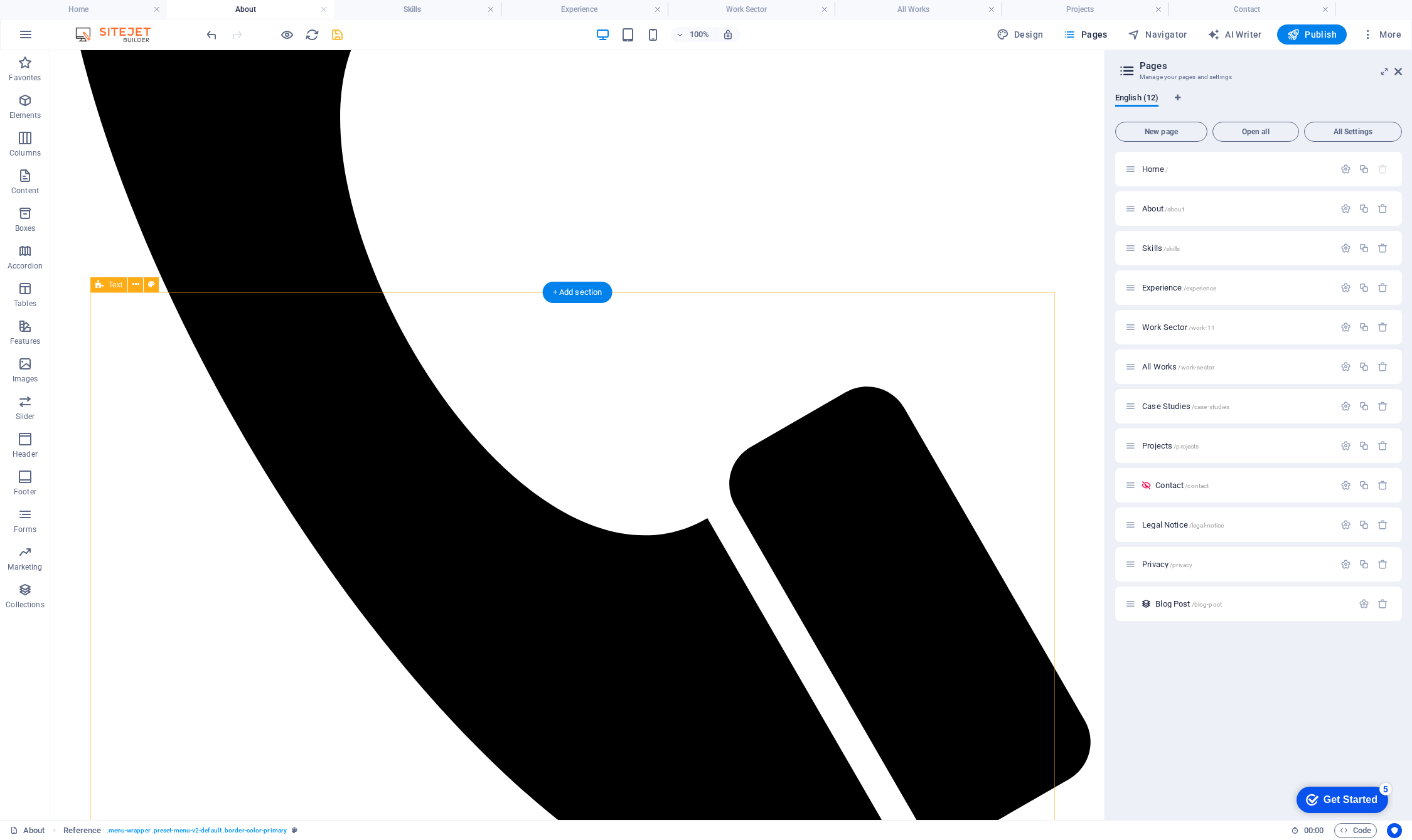
scroll to position [669, 0]
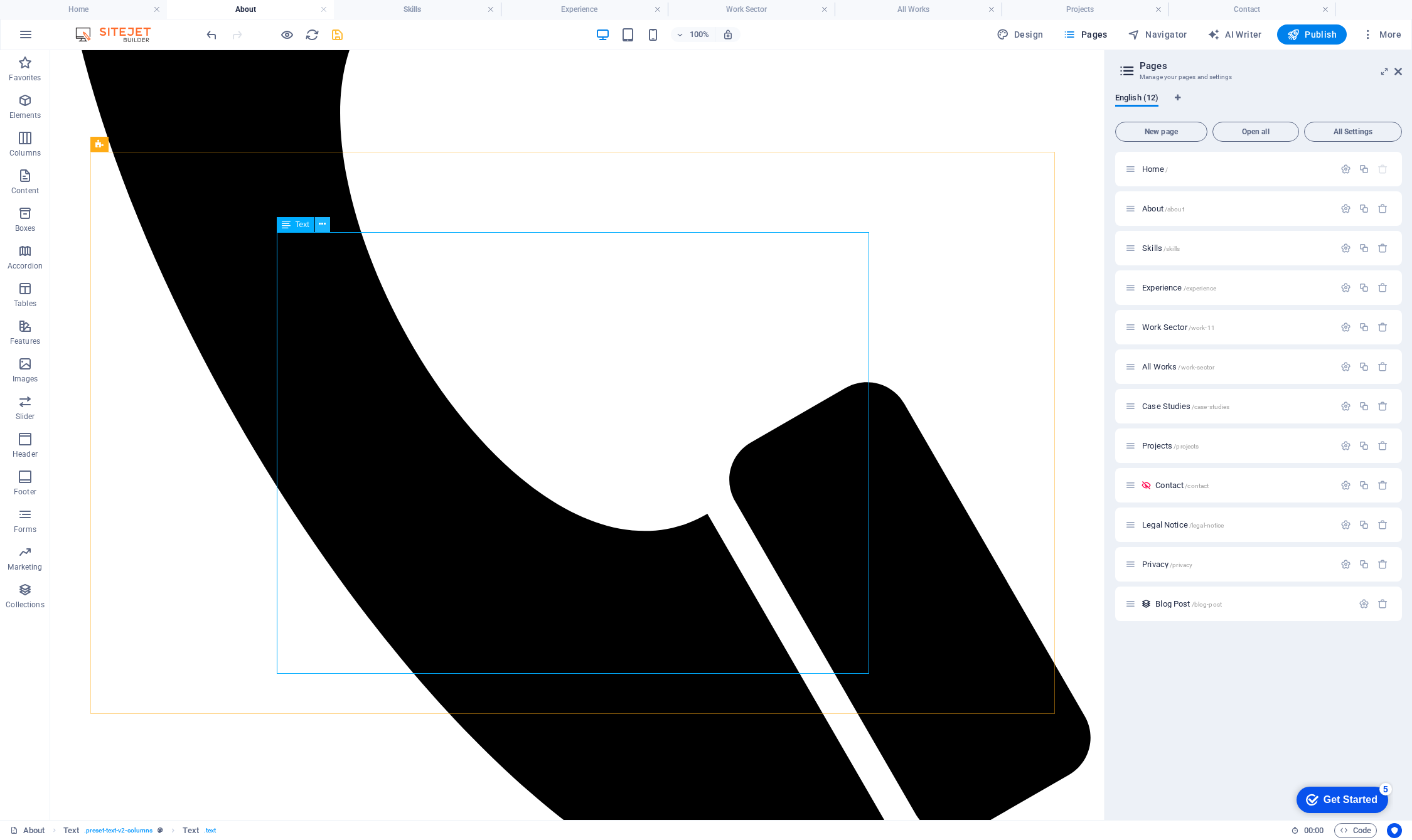
click at [320, 226] on icon at bounding box center [323, 225] width 7 height 13
click at [30, 222] on span "Boxes" at bounding box center [25, 220] width 50 height 30
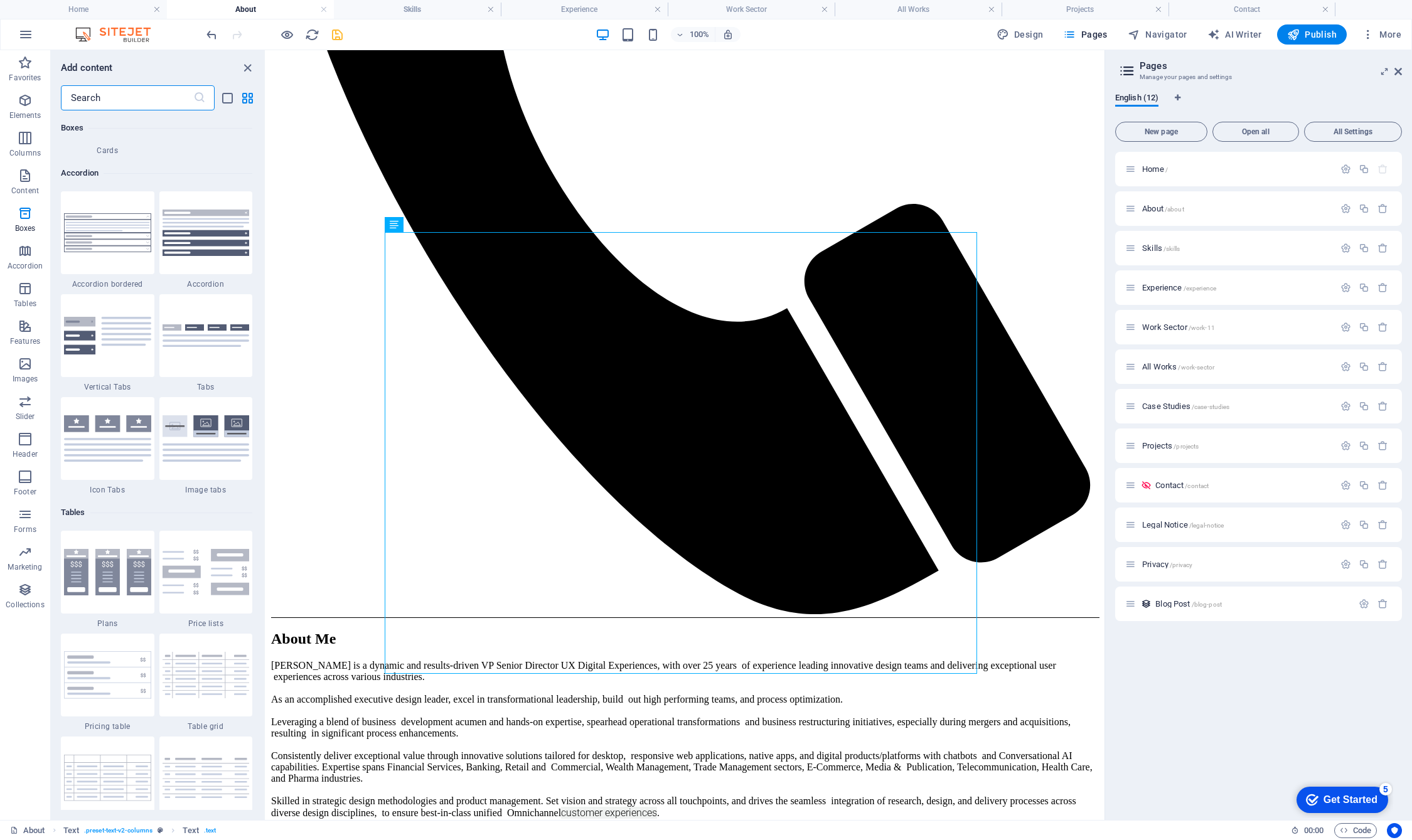
scroll to position [4215, 0]
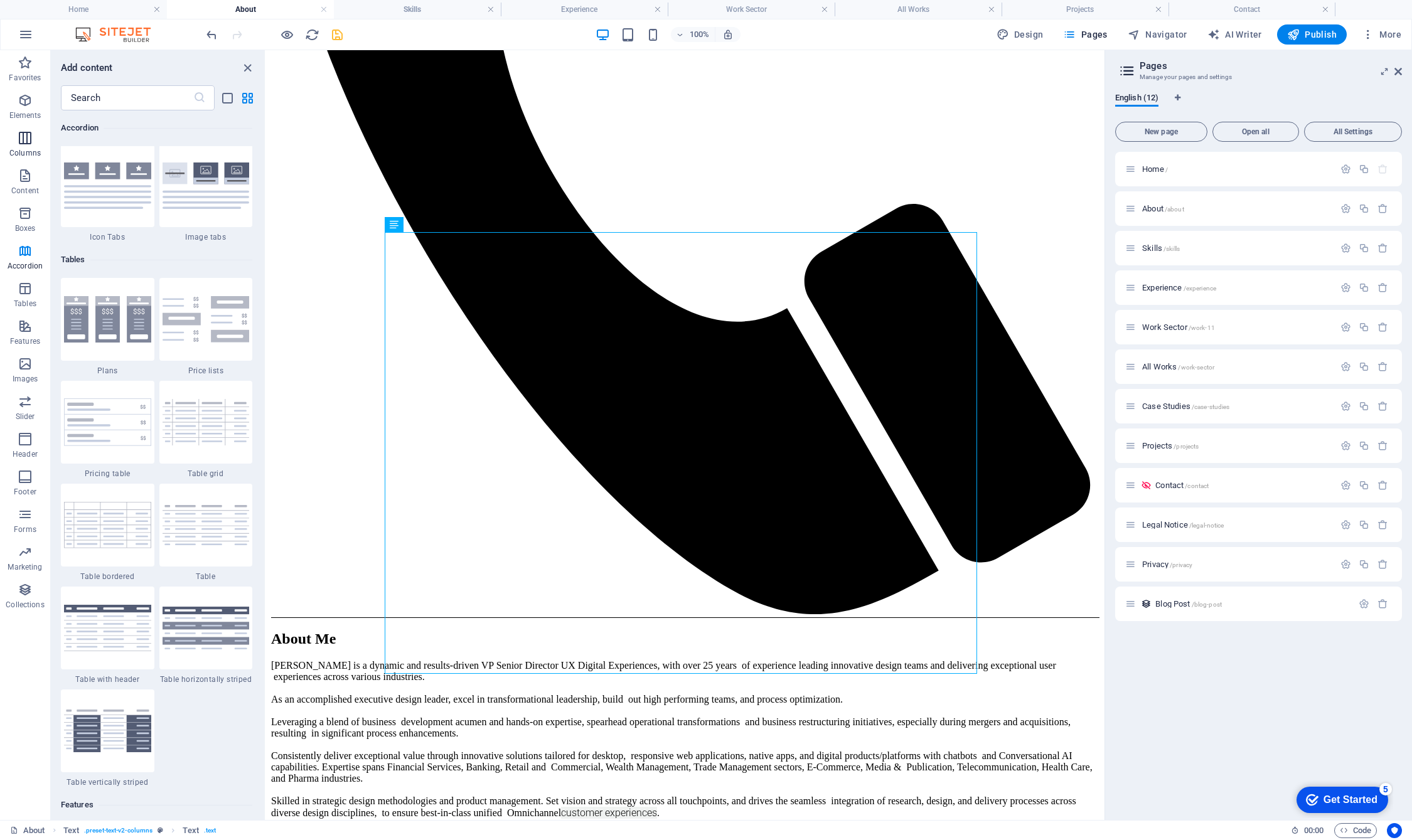
click at [24, 146] on span "Columns" at bounding box center [25, 146] width 50 height 30
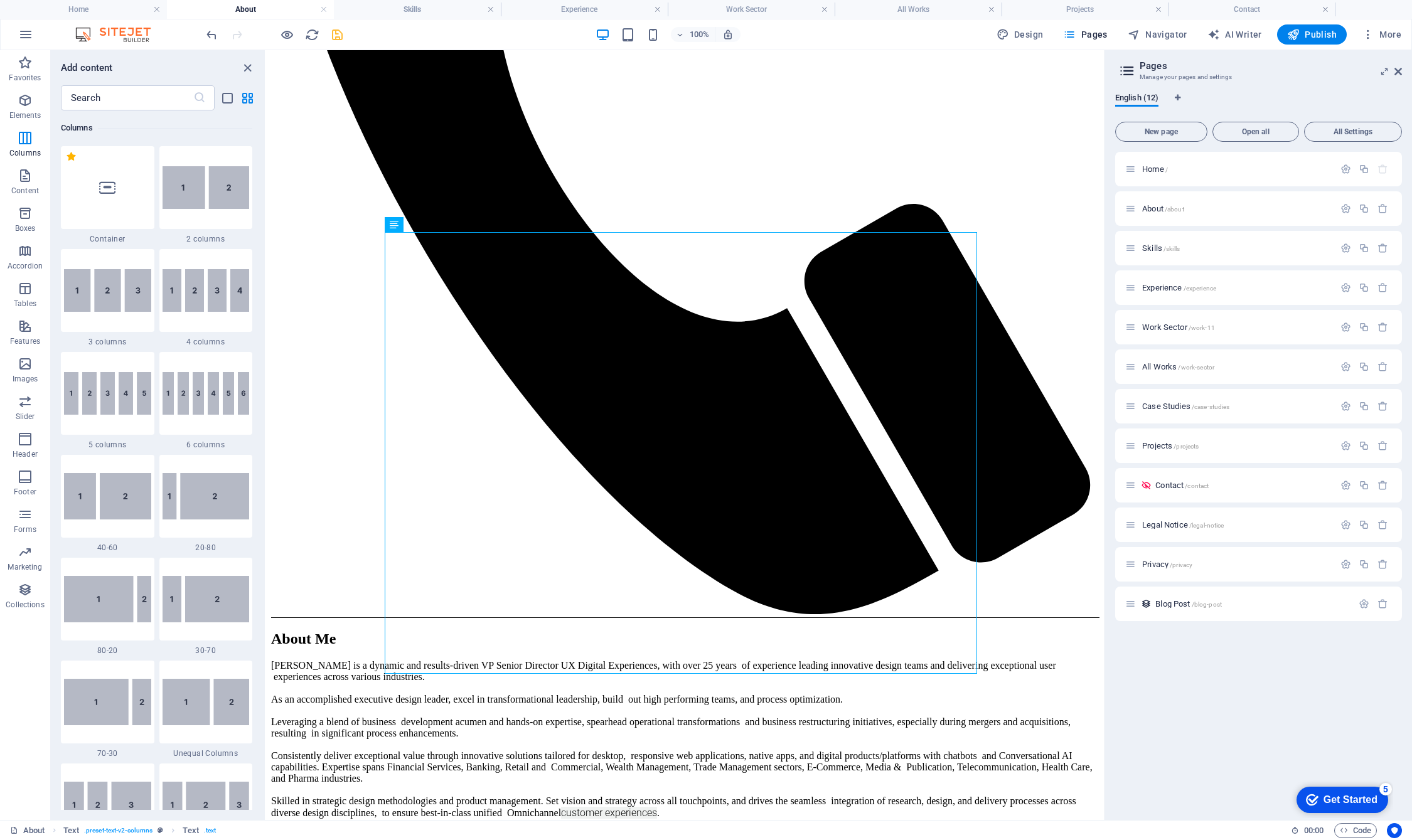
scroll to position [956, 0]
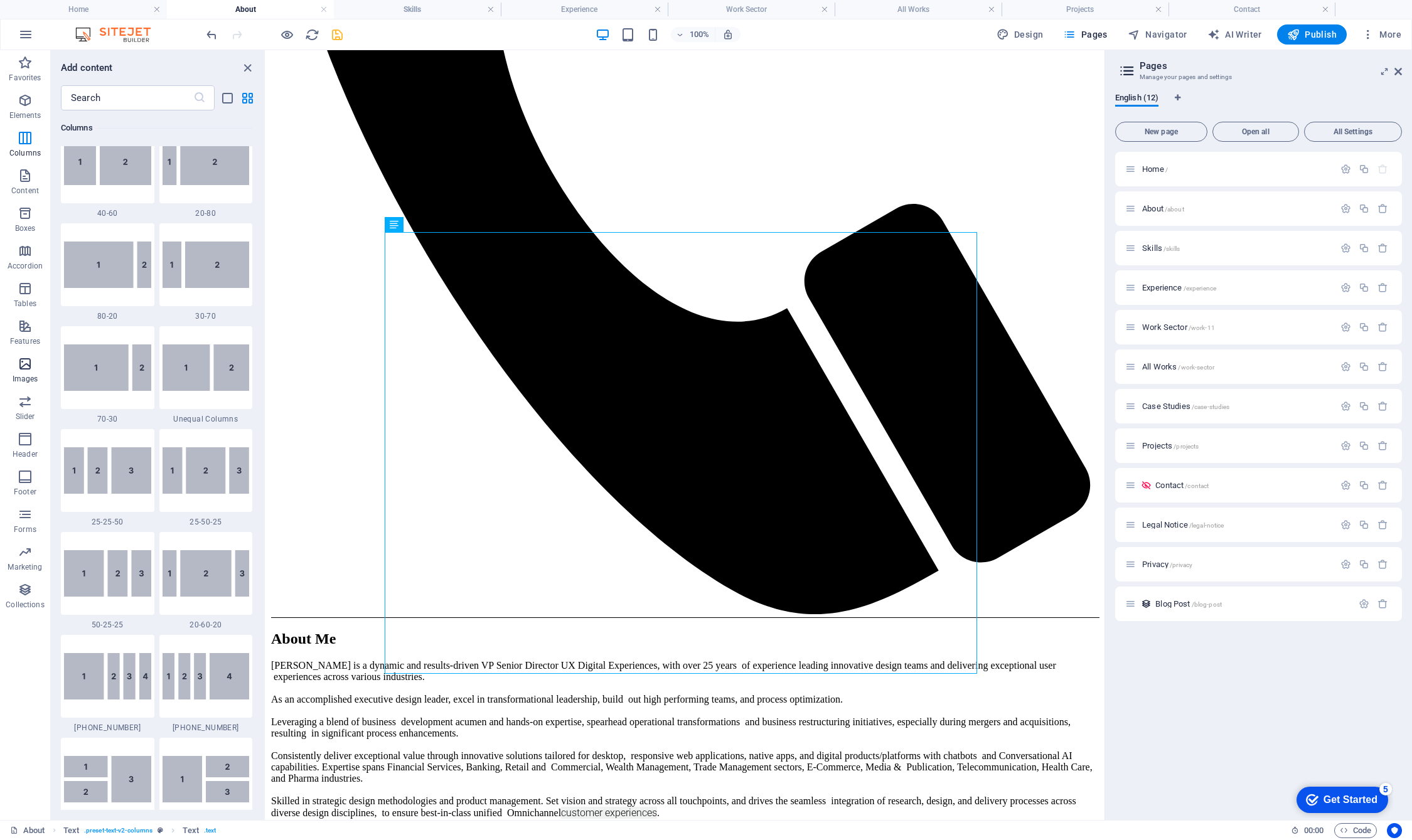
click at [22, 362] on icon "button" at bounding box center [25, 364] width 15 height 15
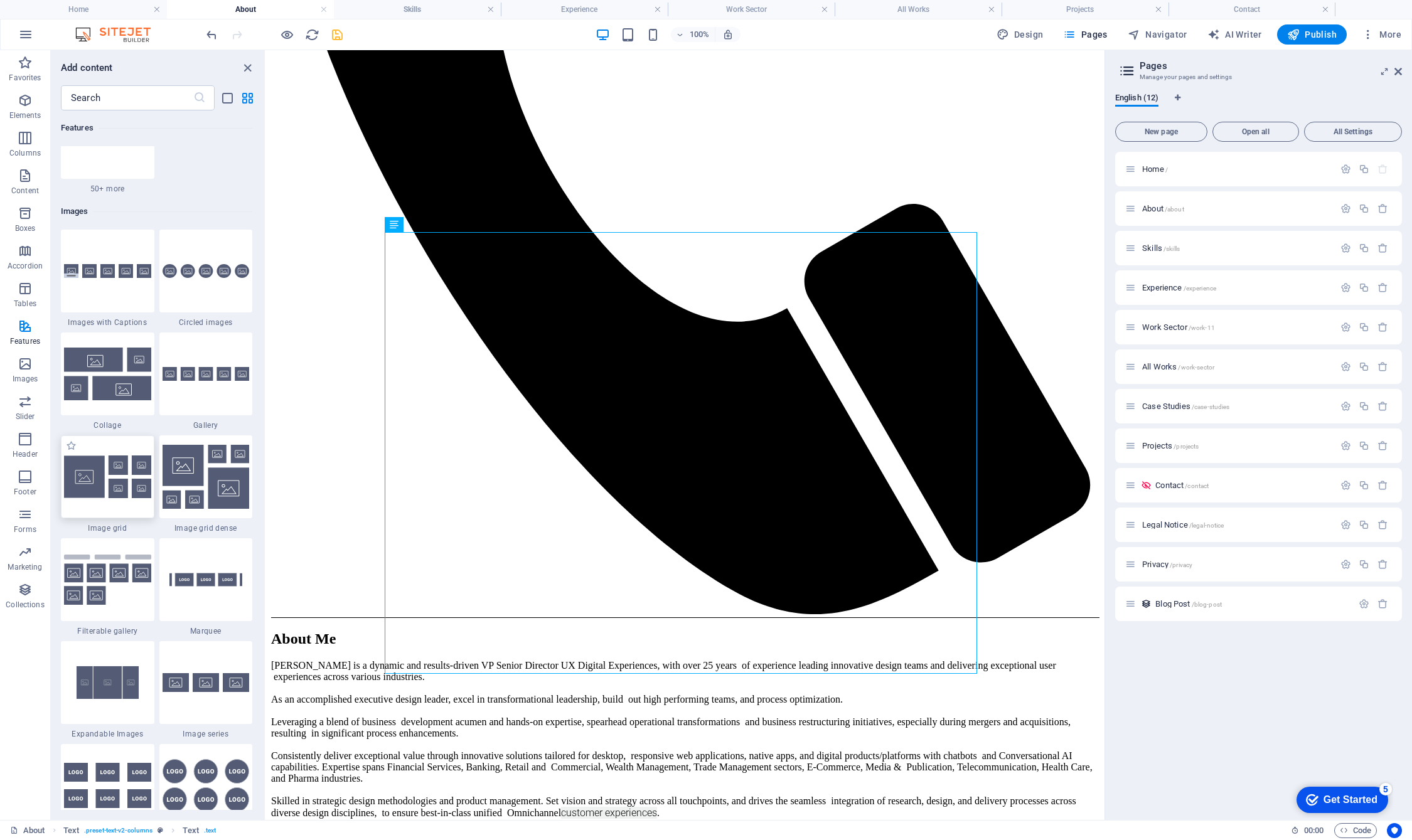
scroll to position [6113, 0]
